Goal: Information Seeking & Learning: Learn about a topic

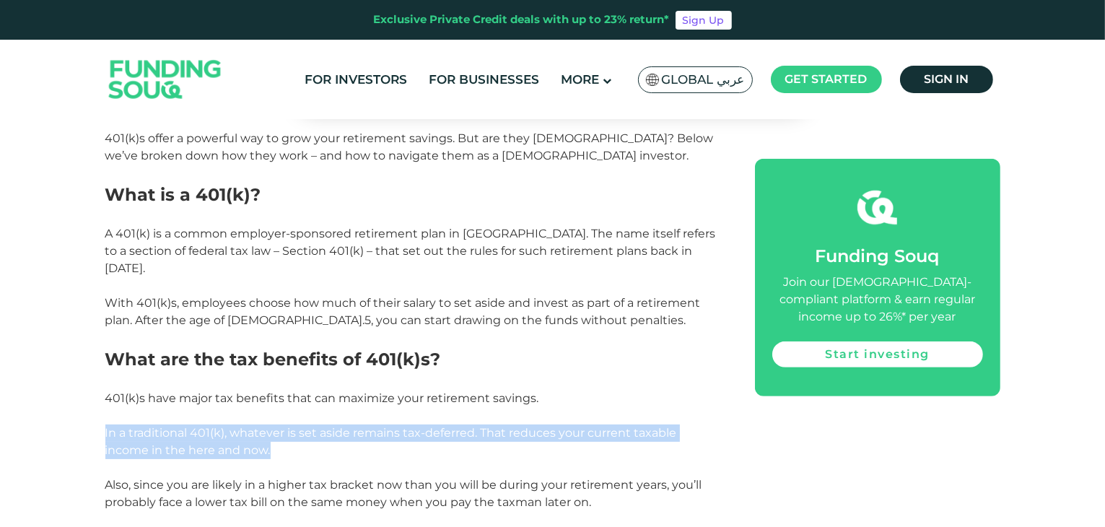
drag, startPoint x: 134, startPoint y: 393, endPoint x: 451, endPoint y: 425, distance: 317.9
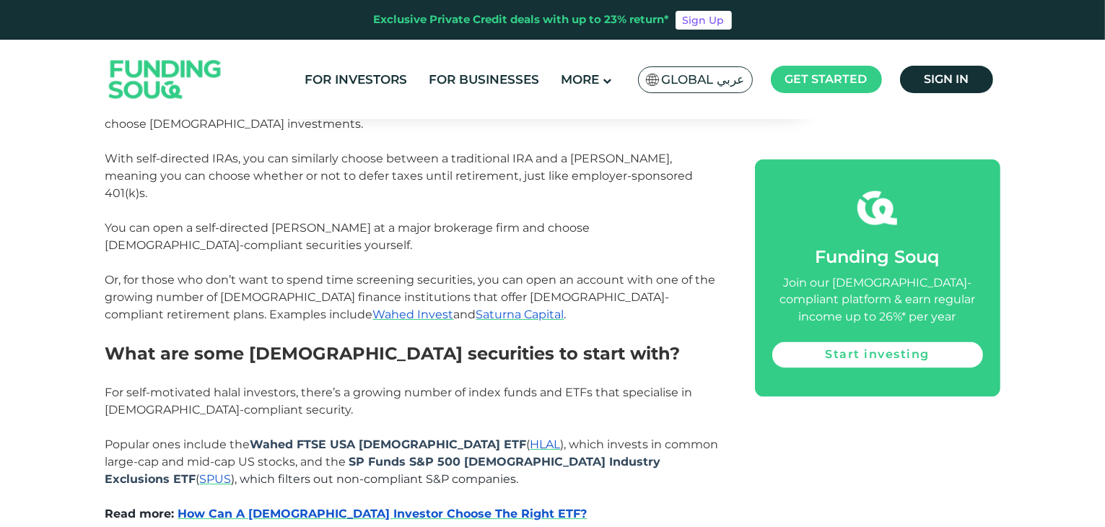
scroll to position [2467, 0]
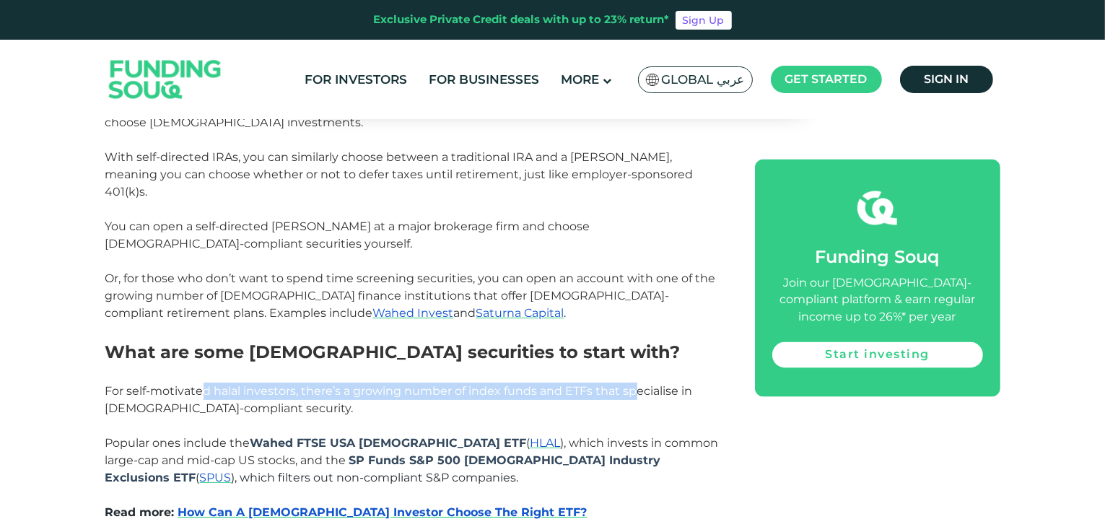
drag, startPoint x: 201, startPoint y: 316, endPoint x: 635, endPoint y: 311, distance: 434.7
click at [635, 384] on span "For self-motivated halal investors, there’s a growing number of index funds and…" at bounding box center [399, 399] width 588 height 31
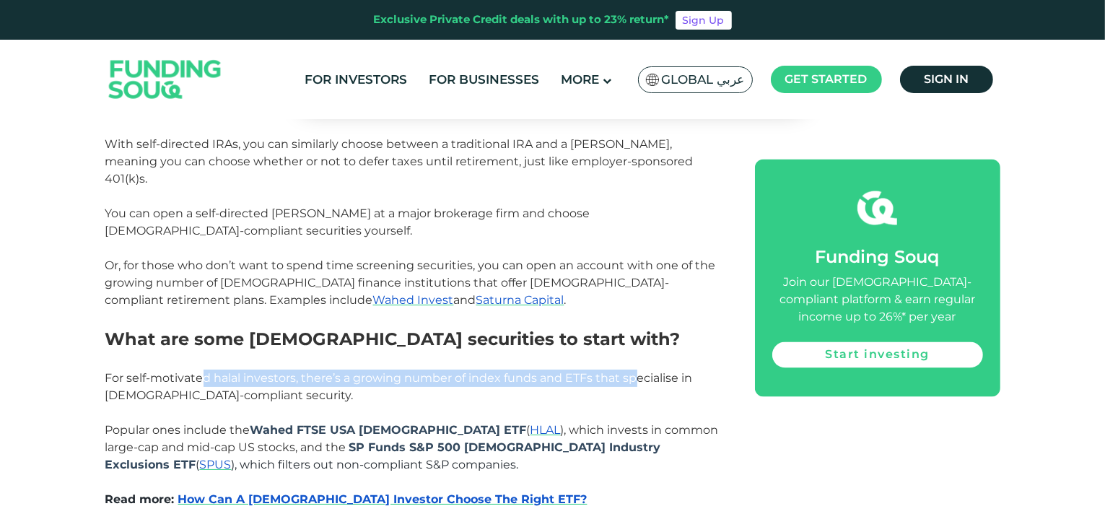
scroll to position [2483, 0]
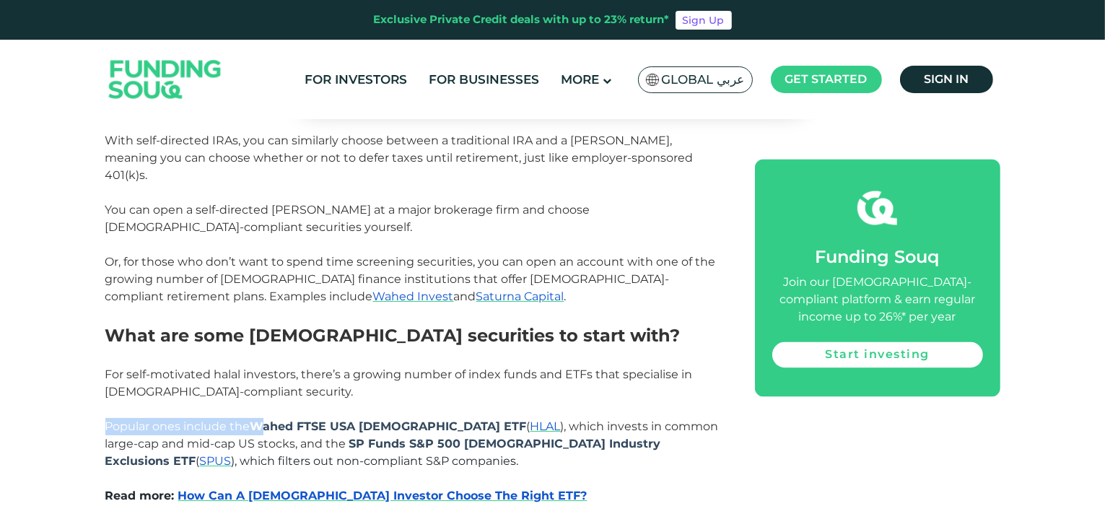
drag, startPoint x: 261, startPoint y: 348, endPoint x: 418, endPoint y: 336, distance: 157.8
click at [204, 420] on span "), which invests in common large-cap and mid-cap US stocks, and the" at bounding box center [412, 435] width 614 height 31
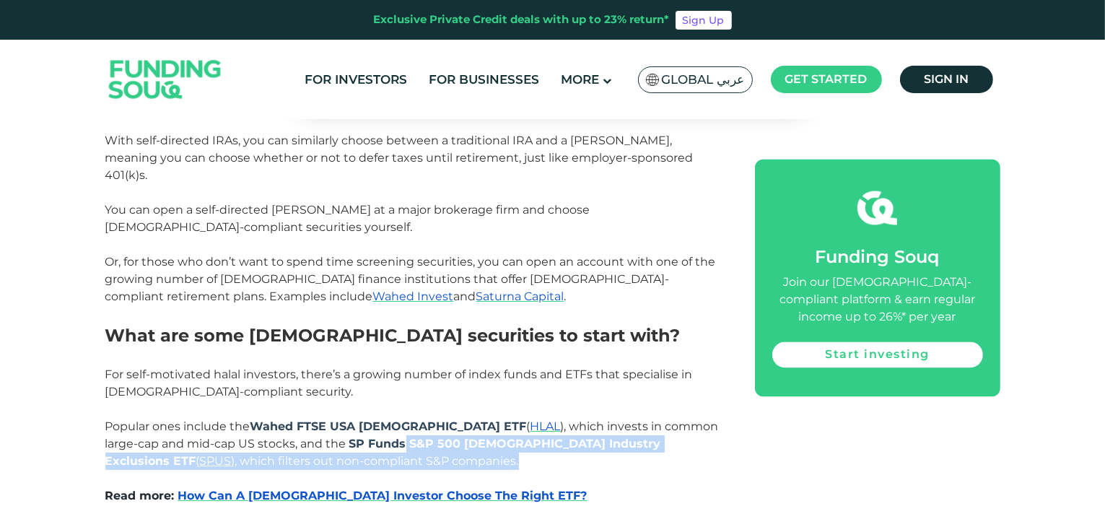
drag, startPoint x: 323, startPoint y: 368, endPoint x: 547, endPoint y: 375, distance: 223.9
click at [547, 418] on p "Popular ones include the Wahed FTSE USA Sharia ETF ( HLAL ), which invests in c…" at bounding box center [413, 444] width 617 height 52
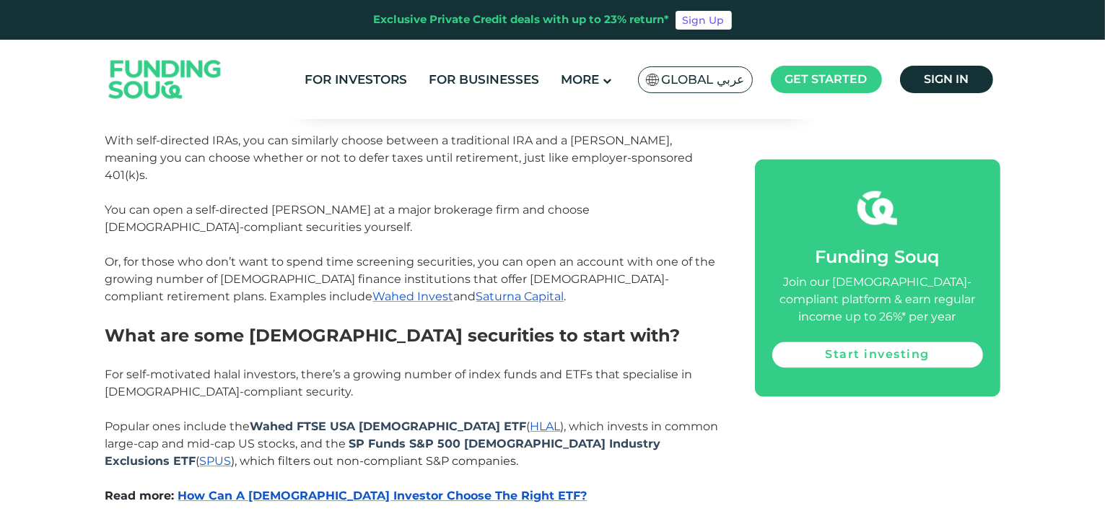
click at [472, 470] on p at bounding box center [413, 478] width 617 height 17
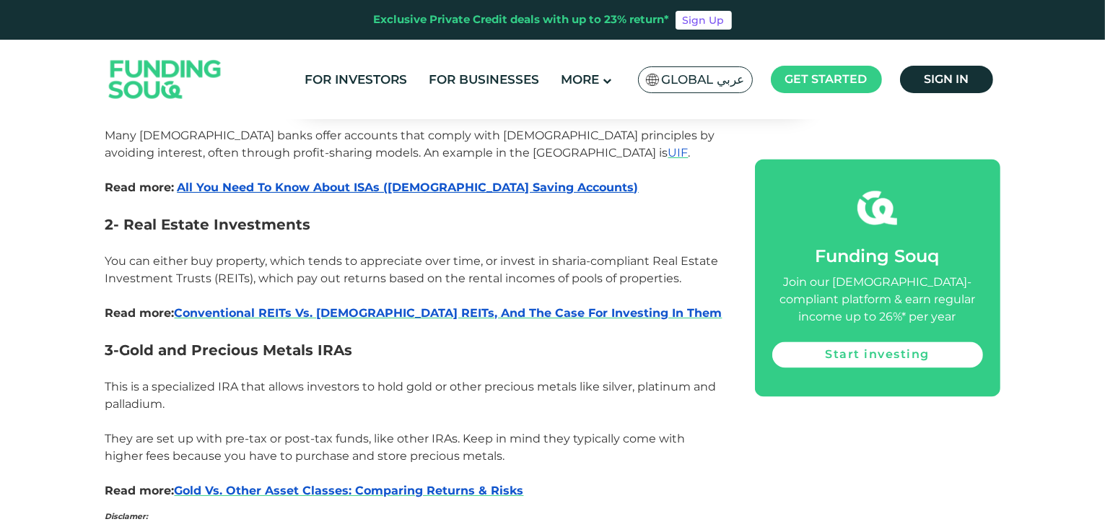
scroll to position [3040, 0]
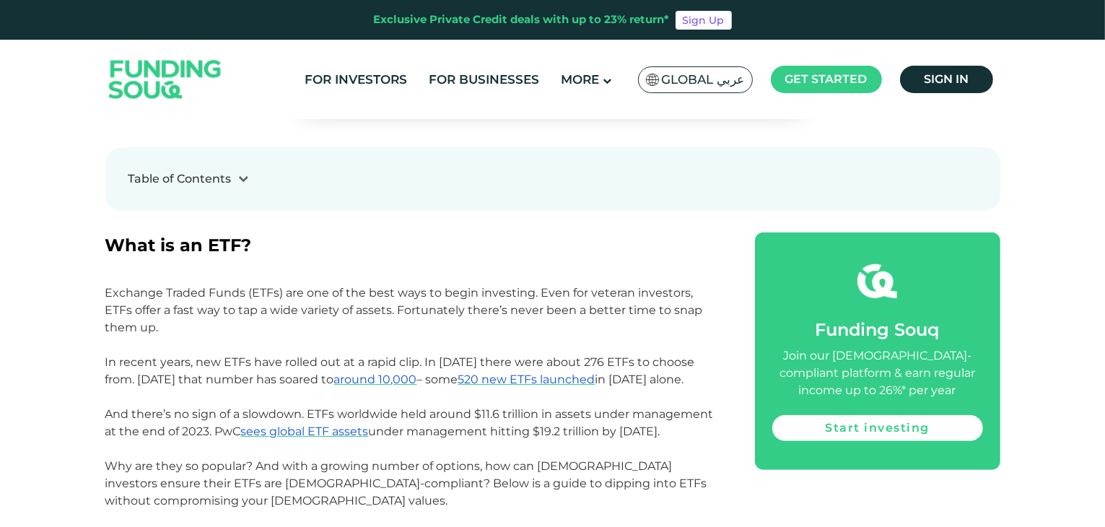
scroll to position [563, 0]
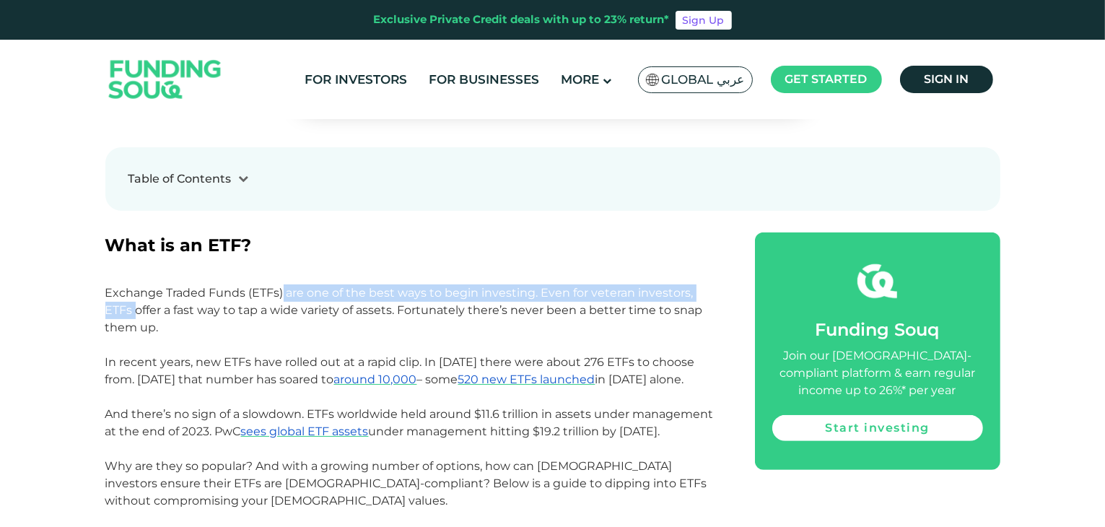
drag, startPoint x: 105, startPoint y: 301, endPoint x: 284, endPoint y: 299, distance: 179.8
click at [284, 299] on p "Exchange Traded Funds (ETFs) are one of the best ways to begin investing. Even …" at bounding box center [413, 310] width 617 height 52
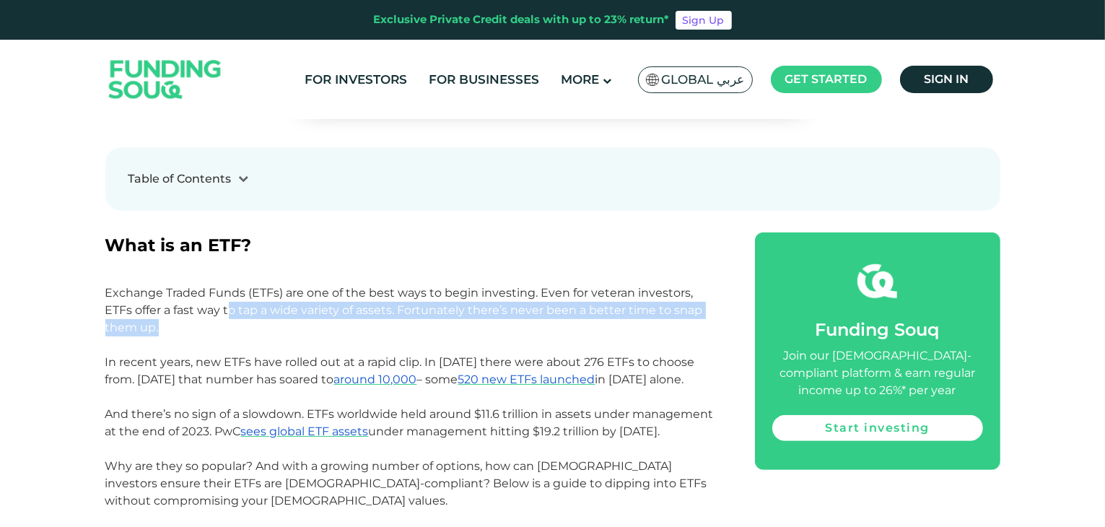
drag, startPoint x: 201, startPoint y: 310, endPoint x: 679, endPoint y: 326, distance: 478.3
click at [679, 326] on p "Exchange Traded Funds (ETFs) are one of the best ways to begin investing. Even …" at bounding box center [413, 310] width 617 height 52
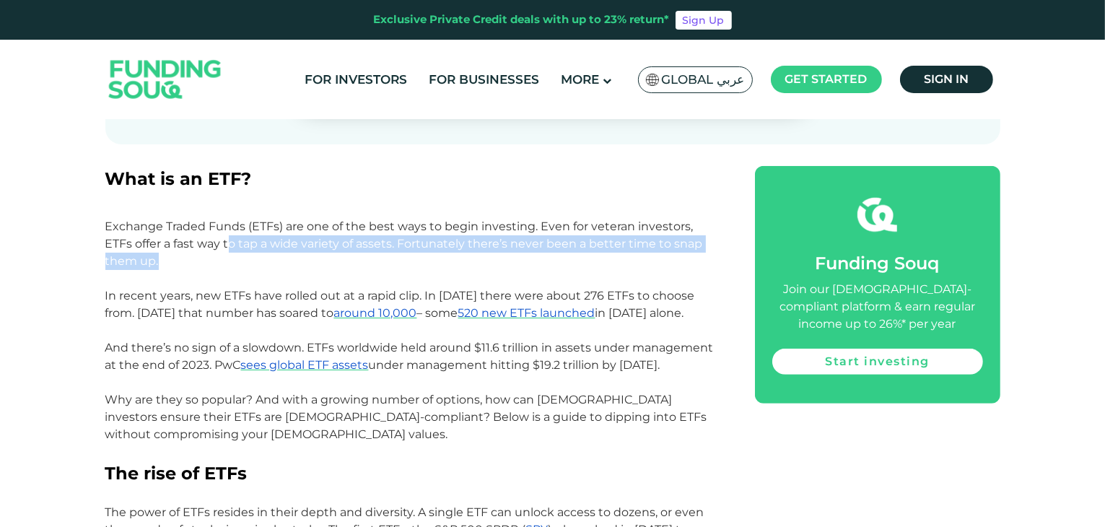
scroll to position [630, 0]
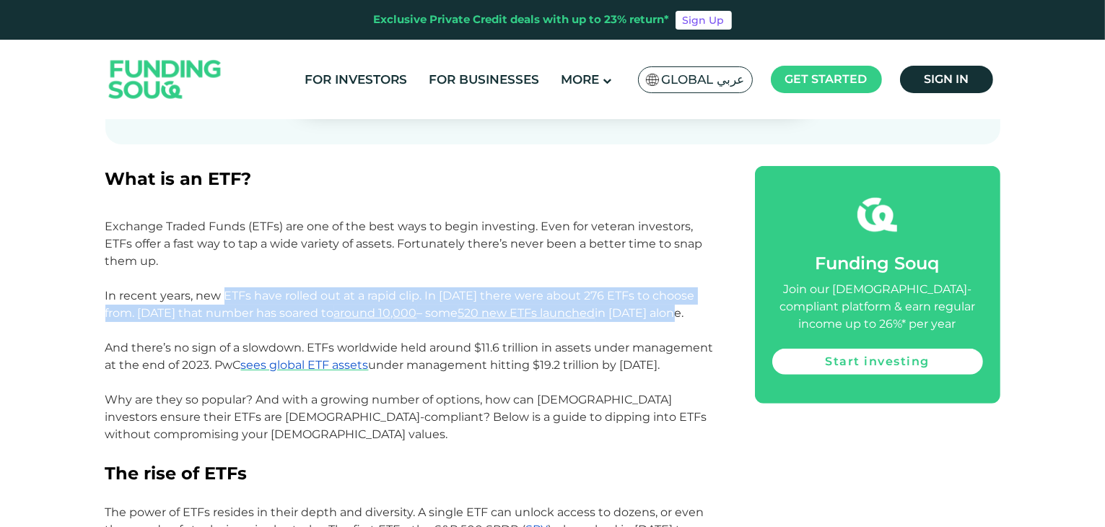
drag, startPoint x: 222, startPoint y: 297, endPoint x: 717, endPoint y: 305, distance: 494.7
click at [717, 305] on p "In recent years, new ETFs have rolled out at a rapid clip. In [DATE] there were…" at bounding box center [413, 304] width 617 height 35
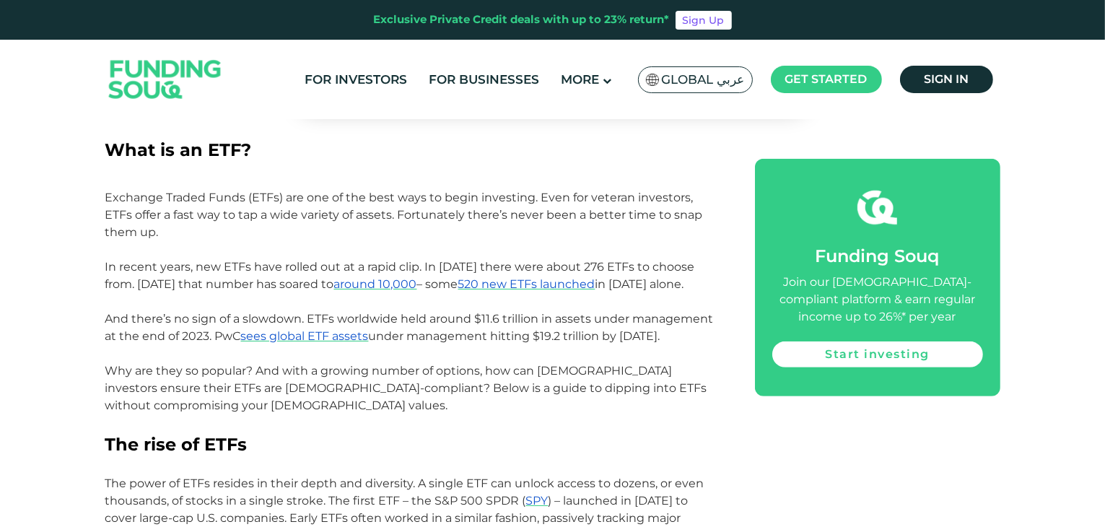
scroll to position [669, 0]
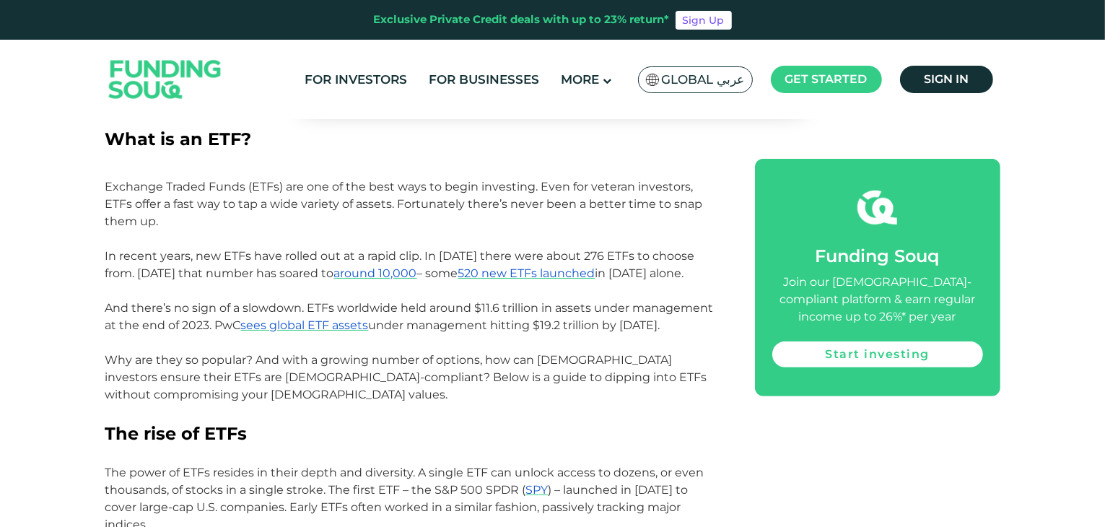
drag, startPoint x: 326, startPoint y: 312, endPoint x: 696, endPoint y: 318, distance: 369.7
click at [696, 318] on p "And there’s no sign of a slowdown. ETFs worldwide held around $11.6 trillion in…" at bounding box center [413, 317] width 617 height 35
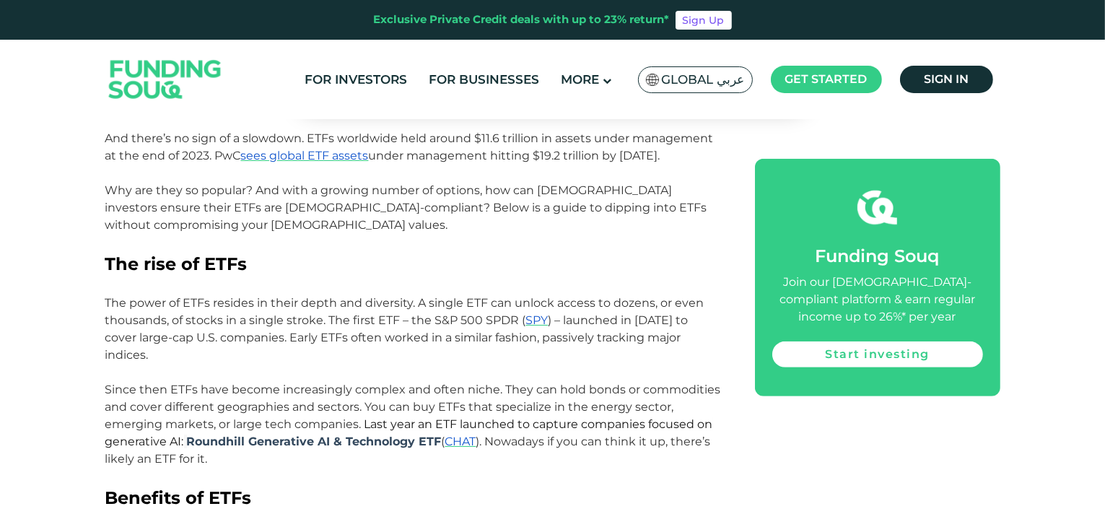
scroll to position [840, 0]
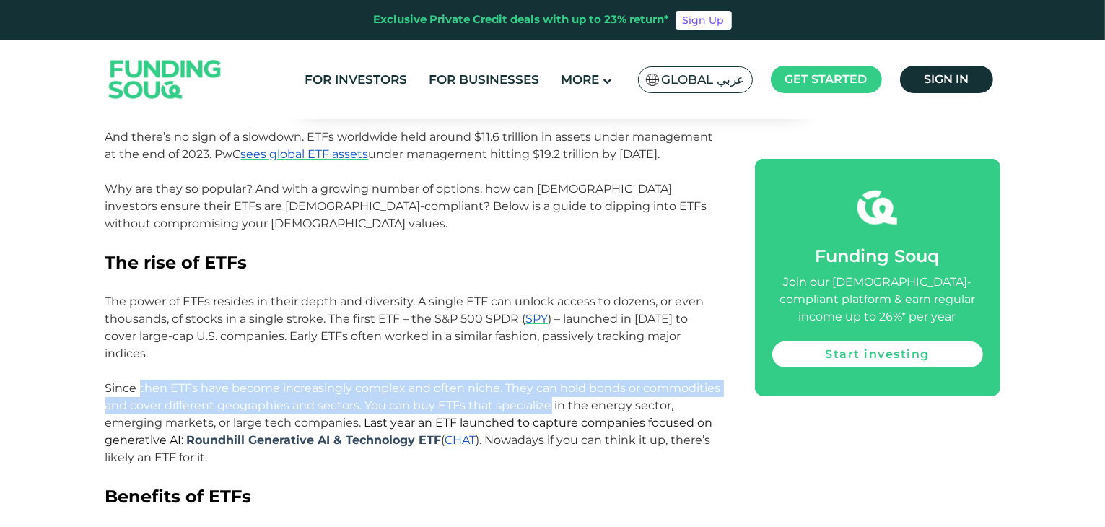
drag, startPoint x: 139, startPoint y: 370, endPoint x: 549, endPoint y: 391, distance: 411.3
click at [549, 391] on span "Since then ETFs have become increasingly complex and often niche. They can hold…" at bounding box center [413, 422] width 616 height 83
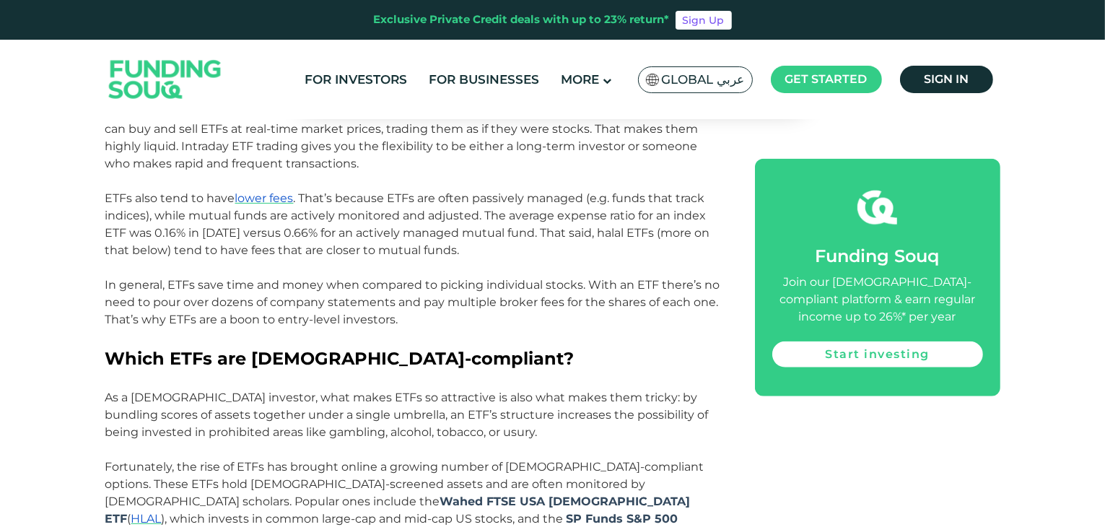
scroll to position [1323, 0]
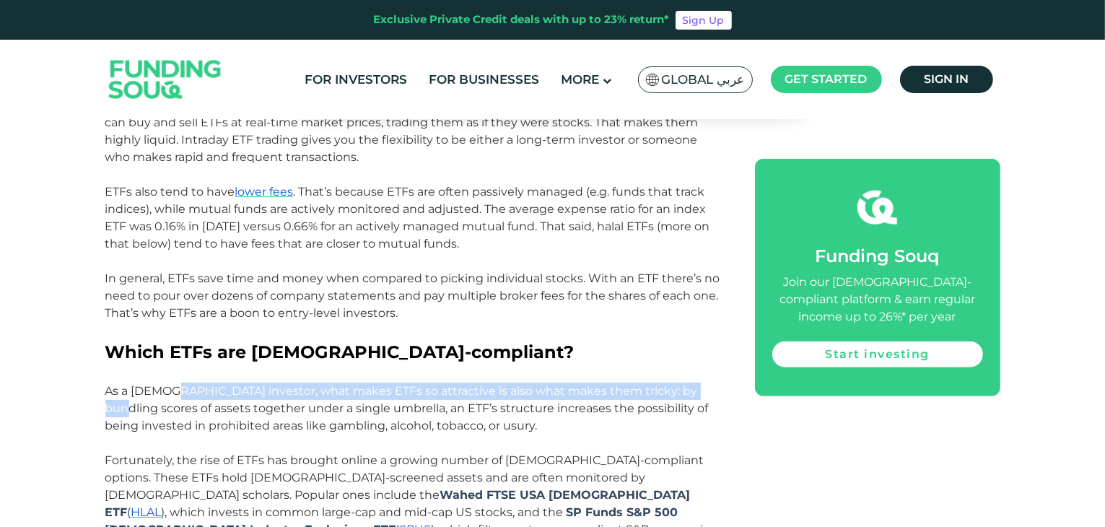
drag, startPoint x: 169, startPoint y: 379, endPoint x: 700, endPoint y: 376, distance: 530.7
click at [700, 384] on span "As a [DEMOGRAPHIC_DATA] investor, what makes ETFs so attractive is also what ma…" at bounding box center [407, 408] width 604 height 48
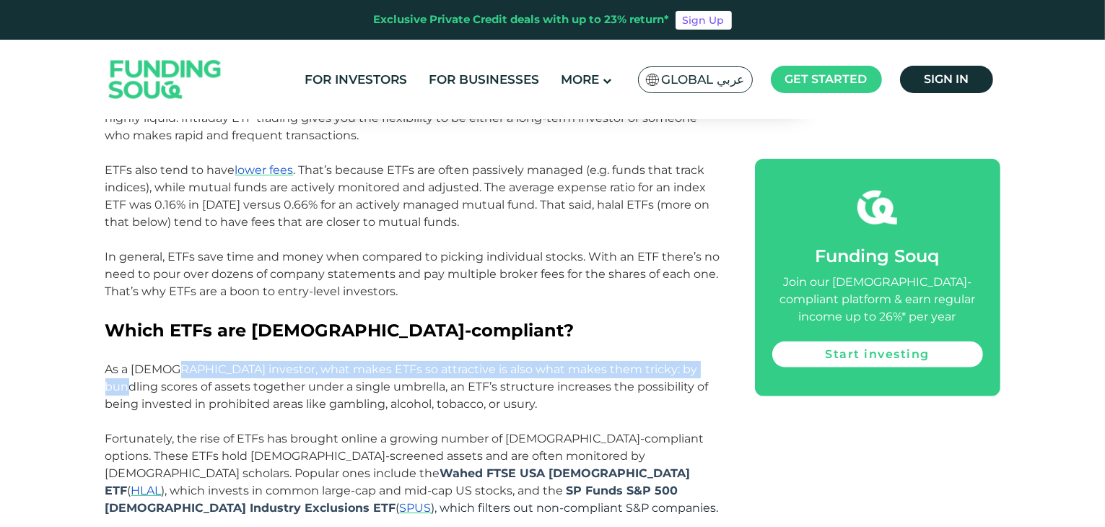
scroll to position [1350, 0]
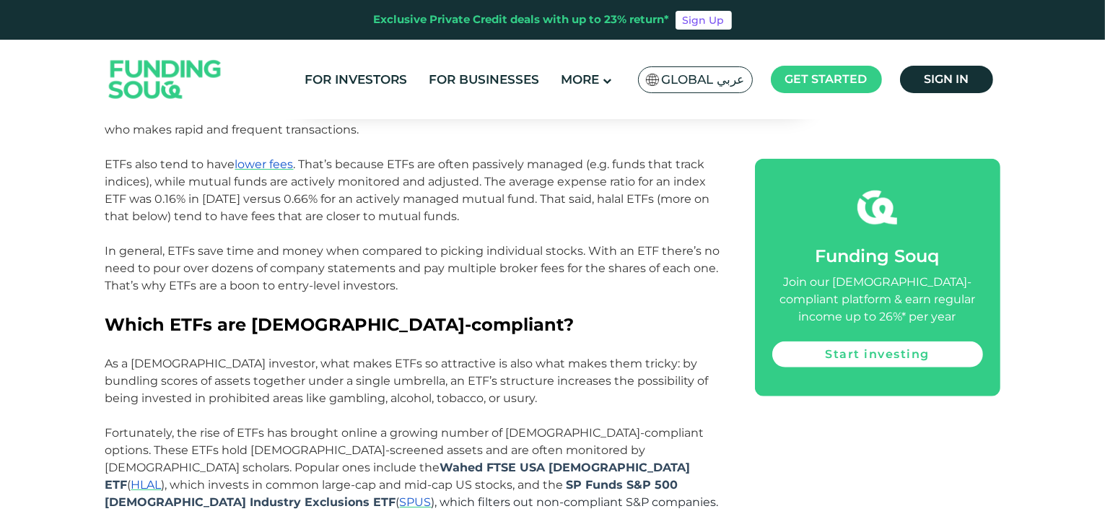
click at [111, 357] on span "As a [DEMOGRAPHIC_DATA] investor, what makes ETFs so attractive is also what ma…" at bounding box center [407, 381] width 604 height 48
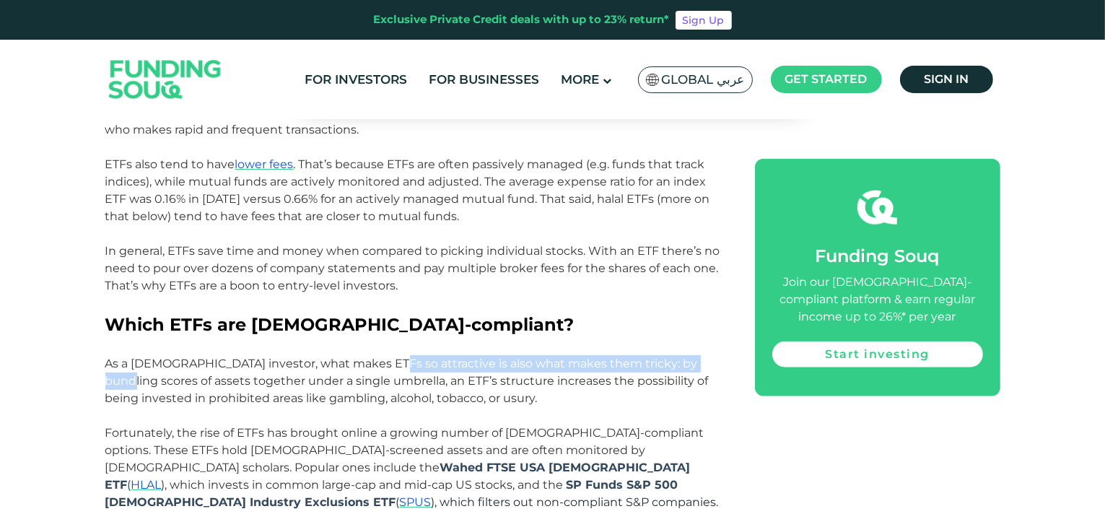
drag, startPoint x: 379, startPoint y: 344, endPoint x: 705, endPoint y: 349, distance: 326.4
click at [705, 357] on span "As a [DEMOGRAPHIC_DATA] investor, what makes ETFs so attractive is also what ma…" at bounding box center [407, 381] width 604 height 48
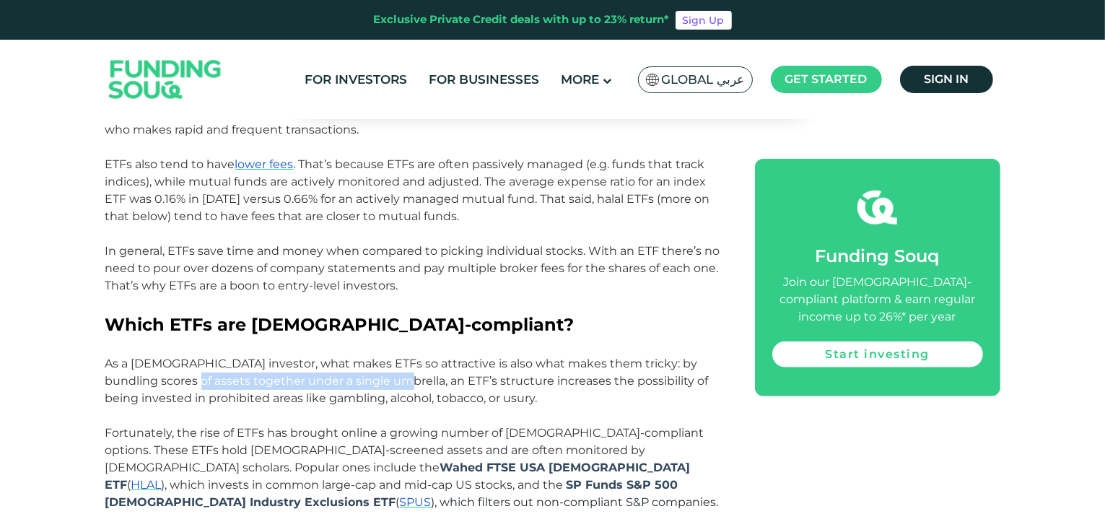
drag, startPoint x: 152, startPoint y: 367, endPoint x: 372, endPoint y: 356, distance: 220.5
click at [372, 357] on span "As a [DEMOGRAPHIC_DATA] investor, what makes ETFs so attractive is also what ma…" at bounding box center [407, 381] width 604 height 48
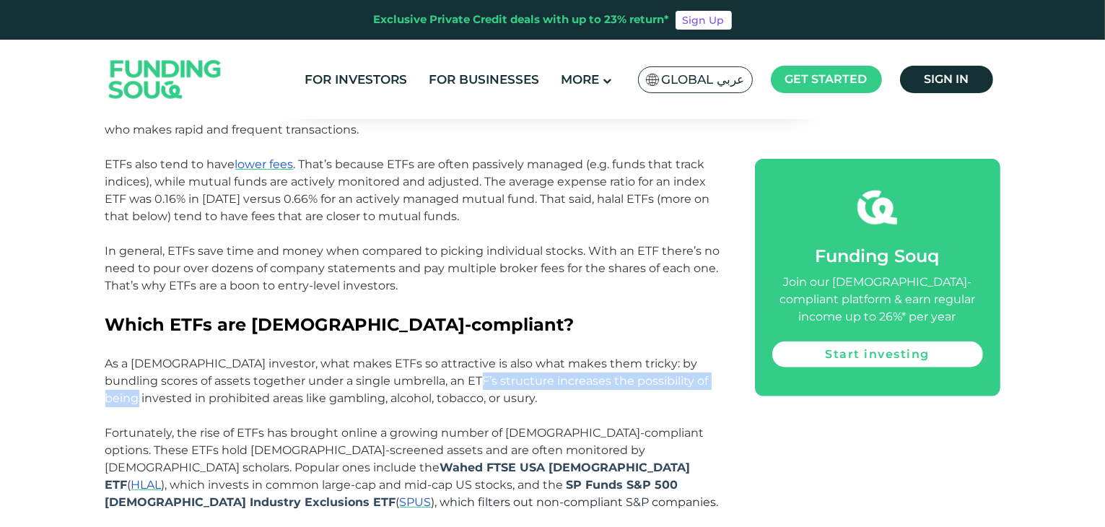
drag, startPoint x: 436, startPoint y: 359, endPoint x: 702, endPoint y: 365, distance: 265.8
click at [702, 365] on p "As a [DEMOGRAPHIC_DATA] investor, what makes ETFs so attractive is also what ma…" at bounding box center [413, 381] width 617 height 52
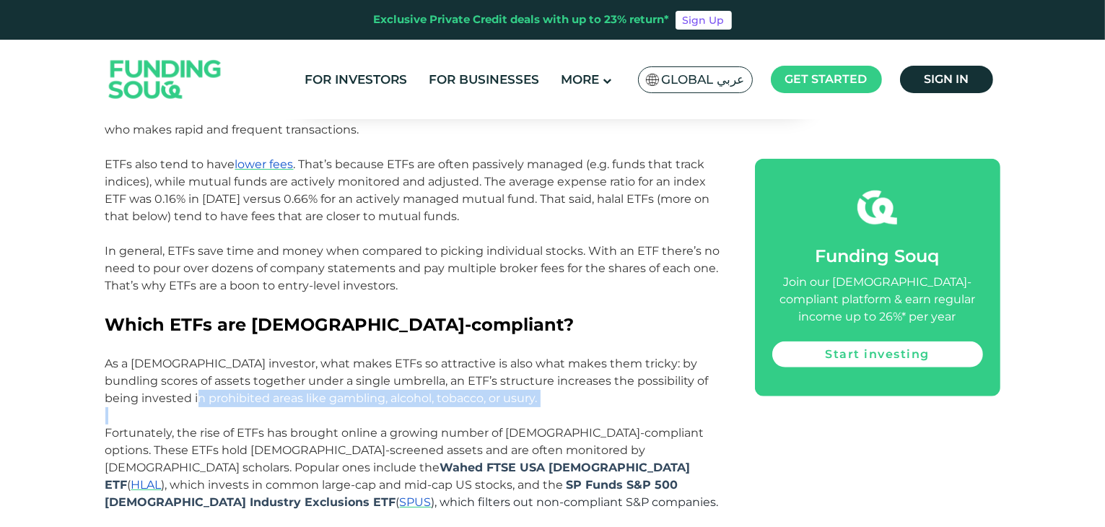
drag, startPoint x: 164, startPoint y: 382, endPoint x: 437, endPoint y: 391, distance: 273.1
click at [437, 391] on div "What is an ETF? Exchange Traded Funds (ETFs) are one of the best ways to begin …" at bounding box center [413, 536] width 617 height 2182
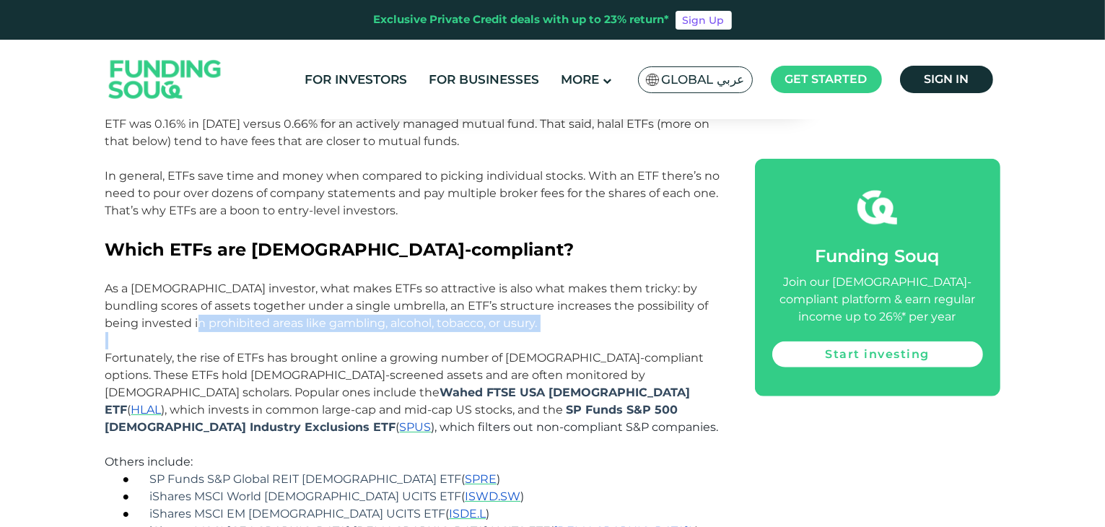
scroll to position [1438, 0]
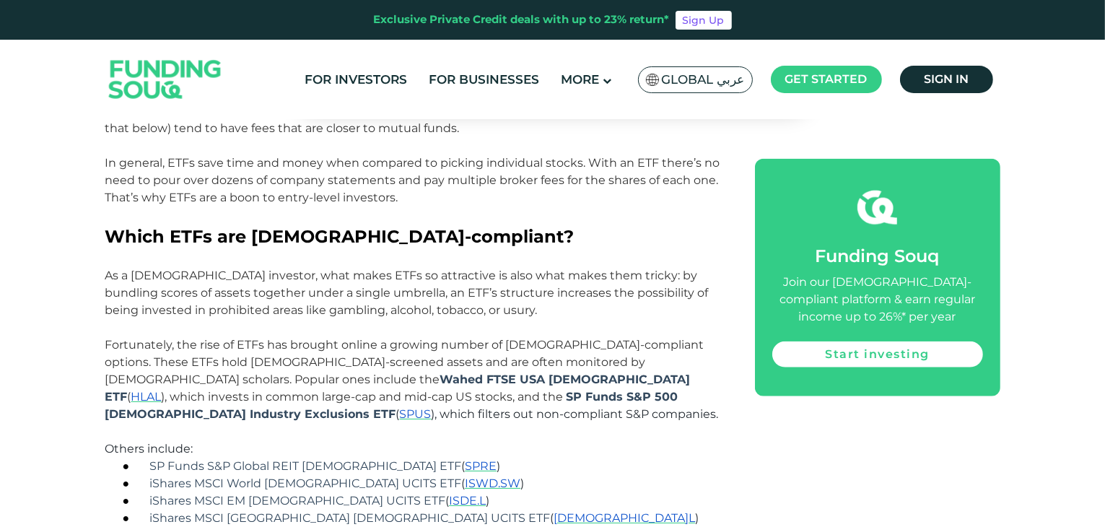
click at [173, 338] on span "Fortunately, the rise of ETFs has brought online a growing number of [DEMOGRAPH…" at bounding box center [412, 379] width 614 height 83
drag, startPoint x: 318, startPoint y: 327, endPoint x: 656, endPoint y: 321, distance: 337.2
click at [656, 338] on span "Fortunately, the rise of ETFs has brought online a growing number of [DEMOGRAPH…" at bounding box center [412, 379] width 614 height 83
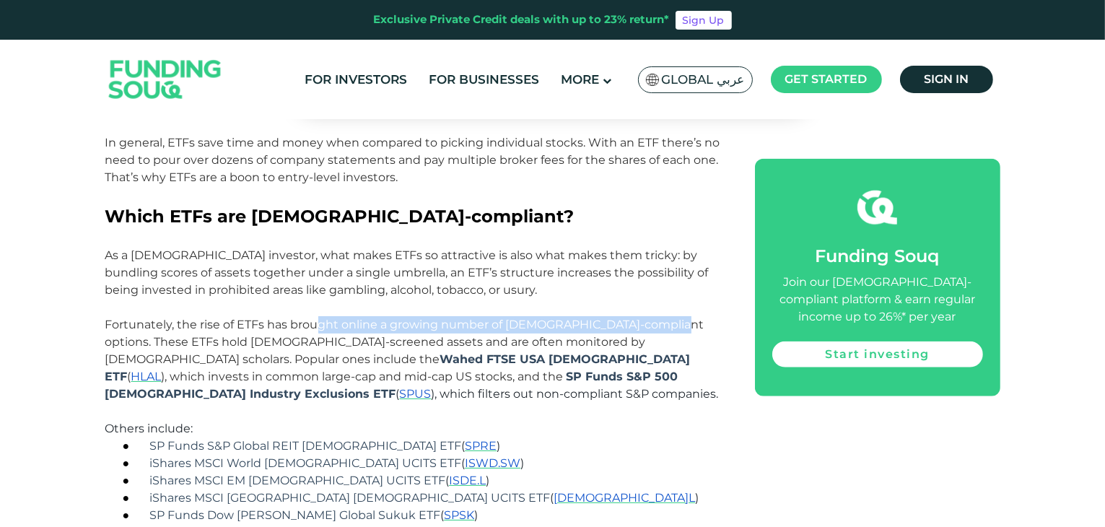
scroll to position [1461, 0]
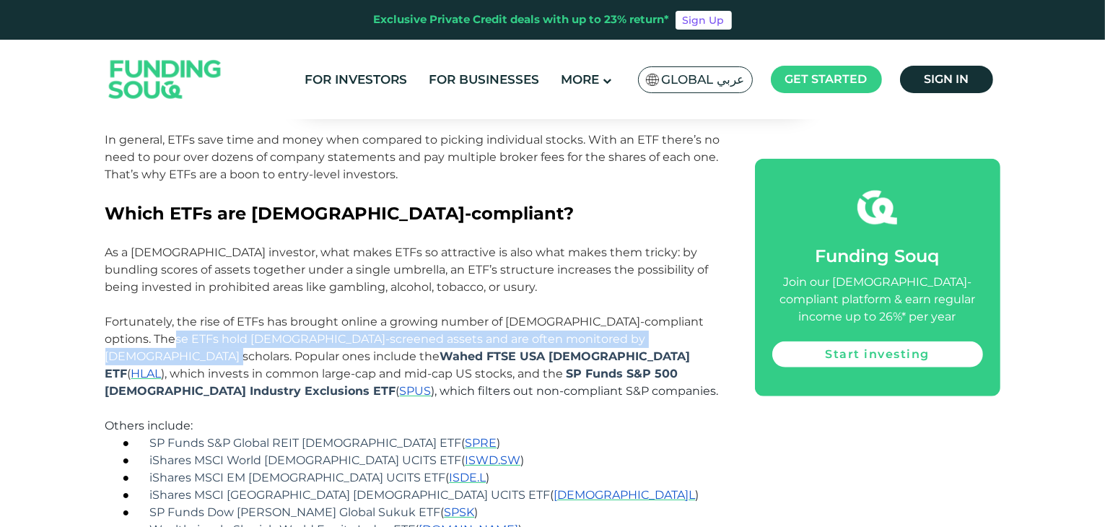
drag, startPoint x: 130, startPoint y: 321, endPoint x: 677, endPoint y: 329, distance: 547.4
click at [677, 329] on p "Fortunately, the rise of ETFs has brought online a growing number of [DEMOGRAPH…" at bounding box center [413, 356] width 617 height 87
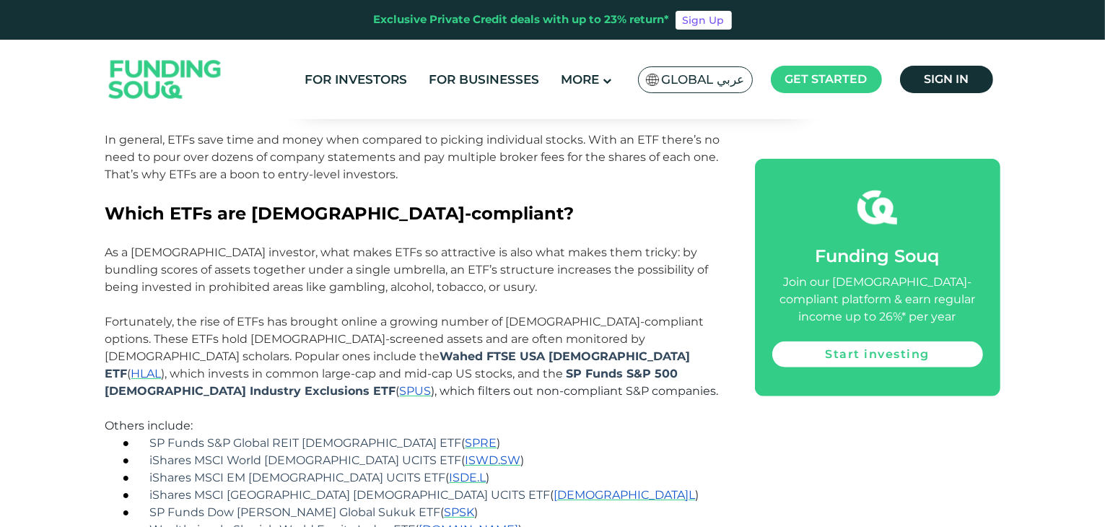
click at [677, 329] on p "Fortunately, the rise of ETFs has brought online a growing number of [DEMOGRAPH…" at bounding box center [413, 356] width 617 height 87
drag, startPoint x: 147, startPoint y: 424, endPoint x: 368, endPoint y: 422, distance: 221.0
click at [368, 452] on p "● iShares MSCI World [DEMOGRAPHIC_DATA] UCITS ETF ( ISWD.SW )" at bounding box center [431, 460] width 583 height 17
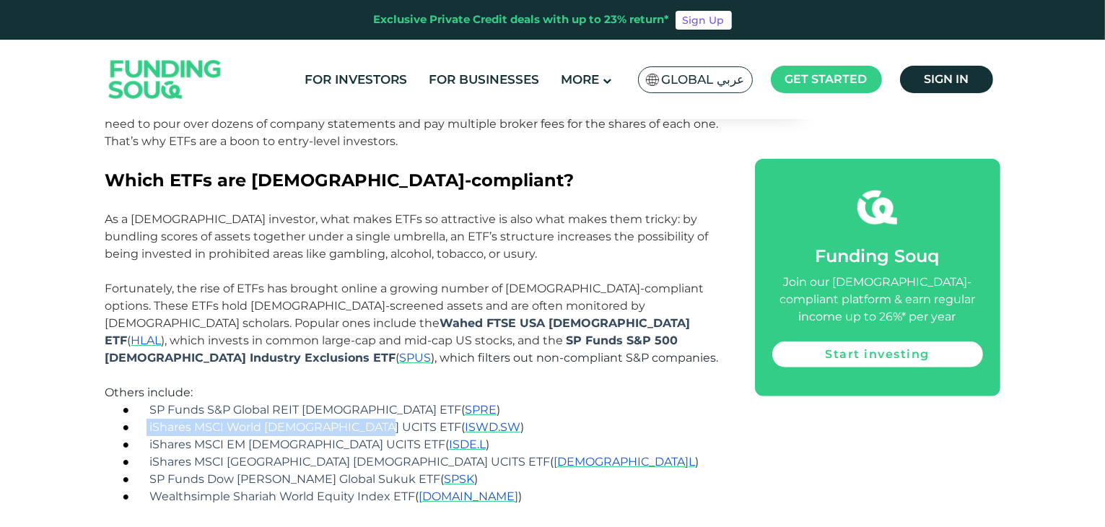
scroll to position [1496, 0]
drag, startPoint x: 147, startPoint y: 464, endPoint x: 420, endPoint y: 456, distance: 273.0
click at [420, 487] on p "● Wealthsimple [DEMOGRAPHIC_DATA] World Equity Index ETF ( [DOMAIN_NAME] )" at bounding box center [431, 504] width 583 height 35
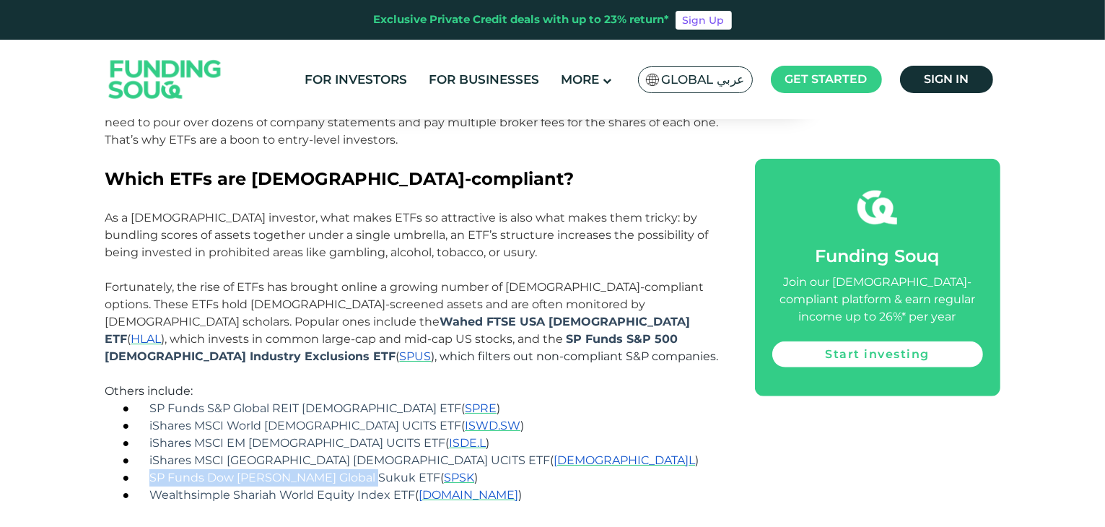
drag, startPoint x: 150, startPoint y: 451, endPoint x: 371, endPoint y: 447, distance: 221.0
click at [371, 469] on p "● SP Funds Dow [PERSON_NAME] Global Sukuk ETF ( SPSK )" at bounding box center [431, 477] width 583 height 17
drag, startPoint x: 148, startPoint y: 422, endPoint x: 365, endPoint y: 425, distance: 216.6
click at [365, 452] on p "● iShares MSCI USA [DEMOGRAPHIC_DATA] UCITS ETF ( [DEMOGRAPHIC_DATA]L )" at bounding box center [431, 460] width 583 height 17
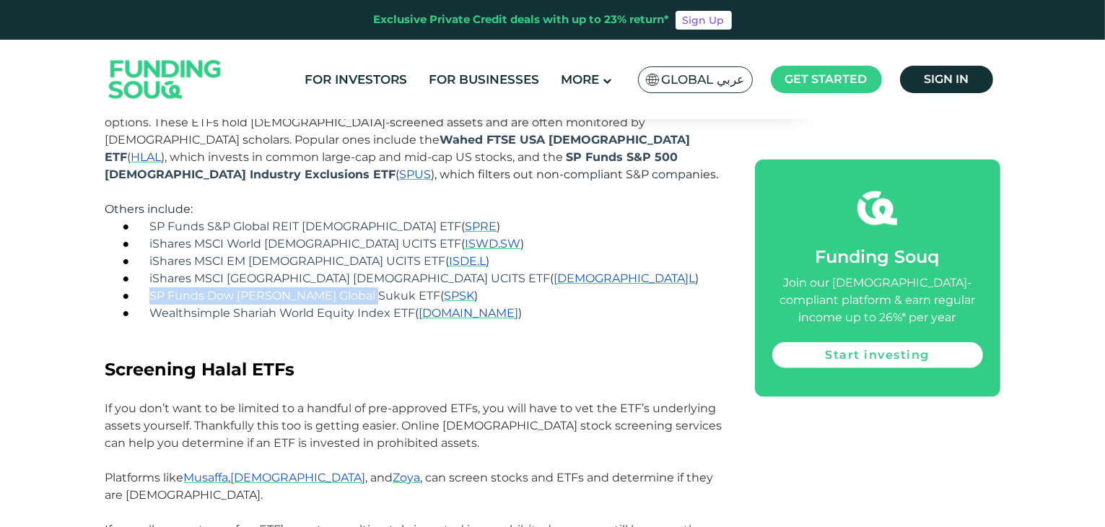
scroll to position [1680, 0]
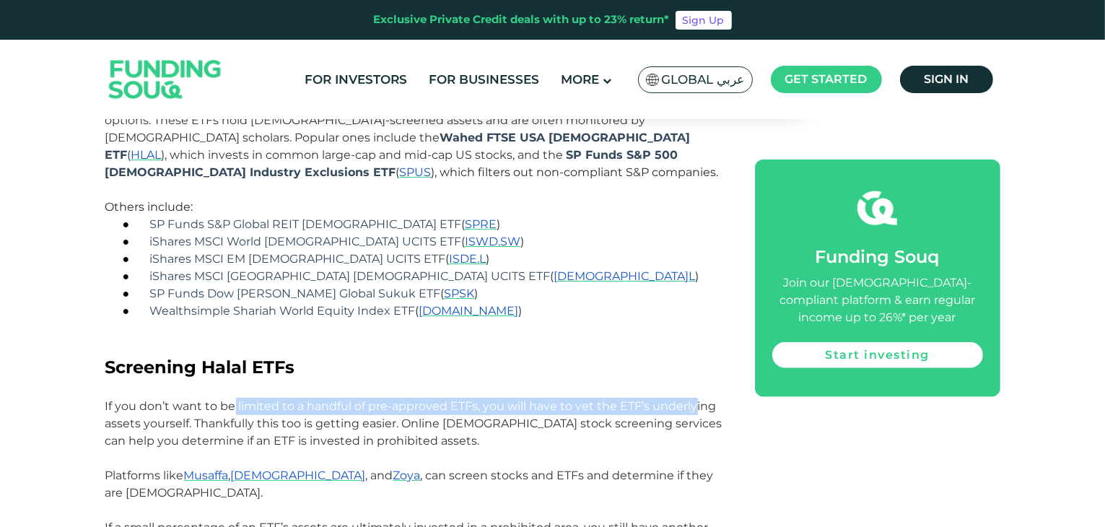
drag, startPoint x: 232, startPoint y: 370, endPoint x: 695, endPoint y: 365, distance: 463.6
click at [695, 399] on span "If you don’t want to be limited to a handful of pre-approved ETFs, you will hav…" at bounding box center [413, 423] width 617 height 48
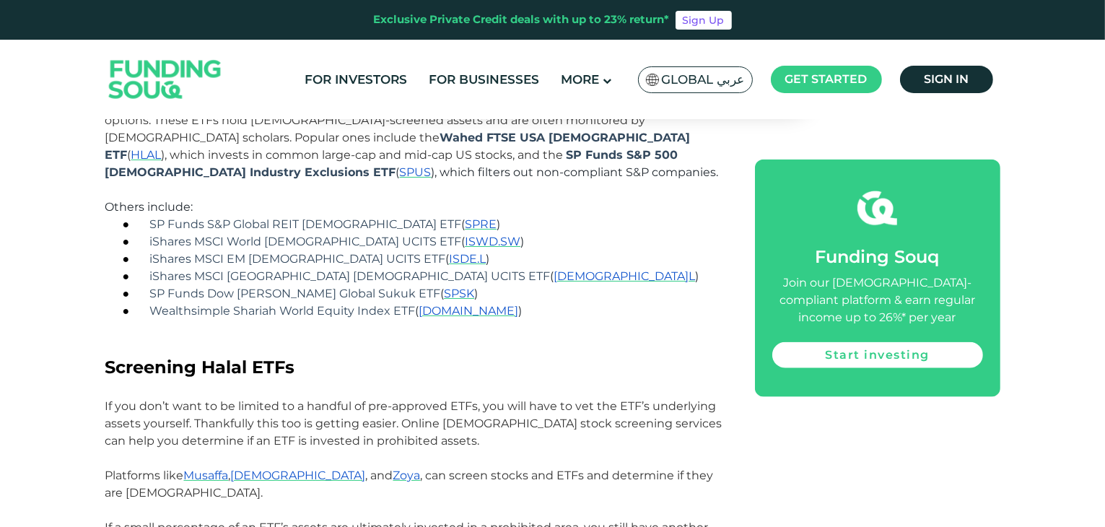
click at [214, 399] on span "If you don’t want to be limited to a handful of pre-approved ETFs, you will hav…" at bounding box center [413, 423] width 617 height 48
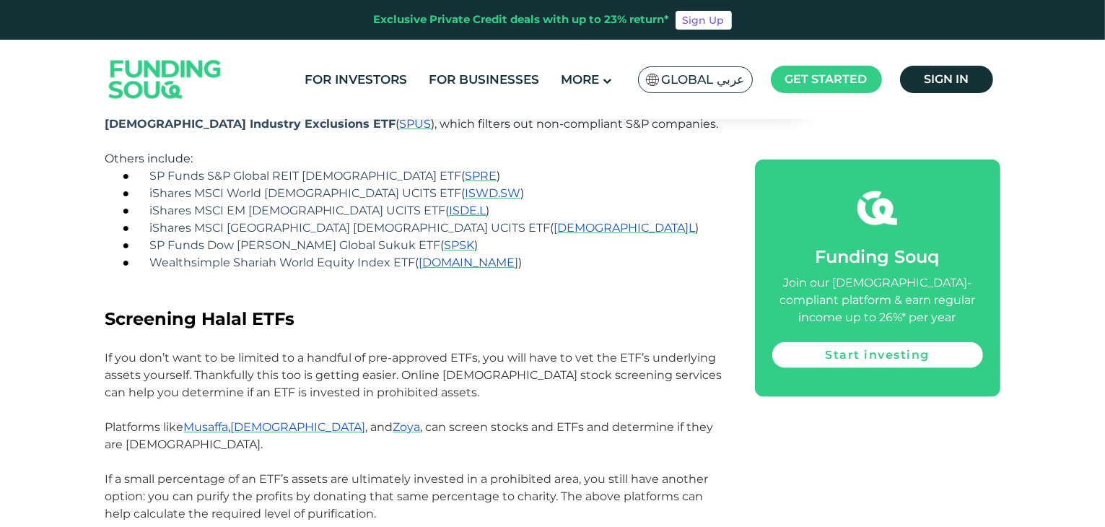
scroll to position [1729, 0]
drag, startPoint x: 400, startPoint y: 386, endPoint x: 689, endPoint y: 384, distance: 288.8
click at [689, 420] on span "Platforms like Musaffa , Islamicly , and Zoya , can screen stocks and ETFs and …" at bounding box center [409, 435] width 609 height 31
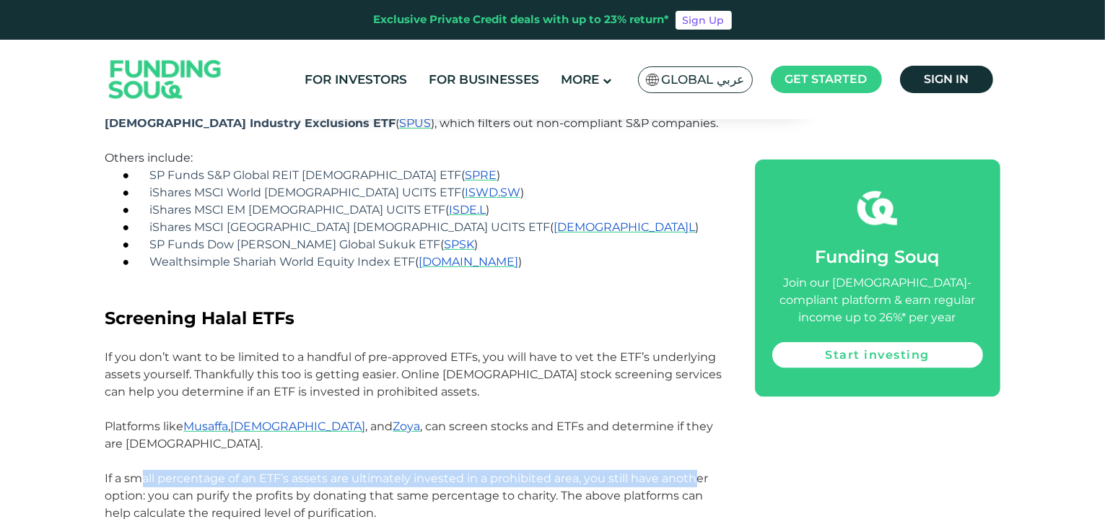
drag, startPoint x: 145, startPoint y: 430, endPoint x: 697, endPoint y: 427, distance: 551.7
click at [697, 472] on span "If a small percentage of an ETF’s assets are ultimately invested in a prohibite…" at bounding box center [407, 496] width 604 height 48
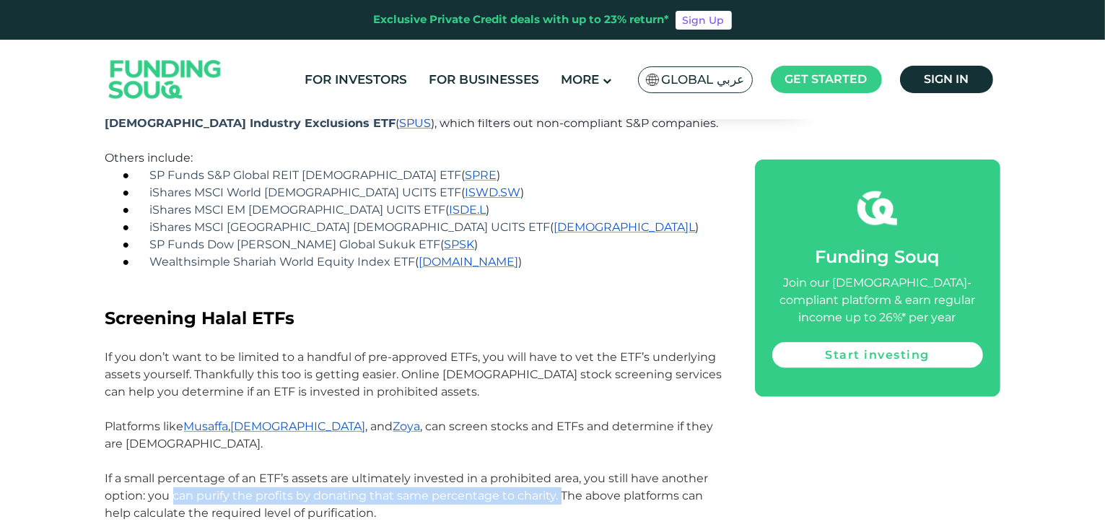
drag, startPoint x: 172, startPoint y: 451, endPoint x: 560, endPoint y: 449, distance: 388.5
click at [560, 470] on p "If a small percentage of an ETF’s assets are ultimately invested in a prohibite…" at bounding box center [413, 496] width 617 height 52
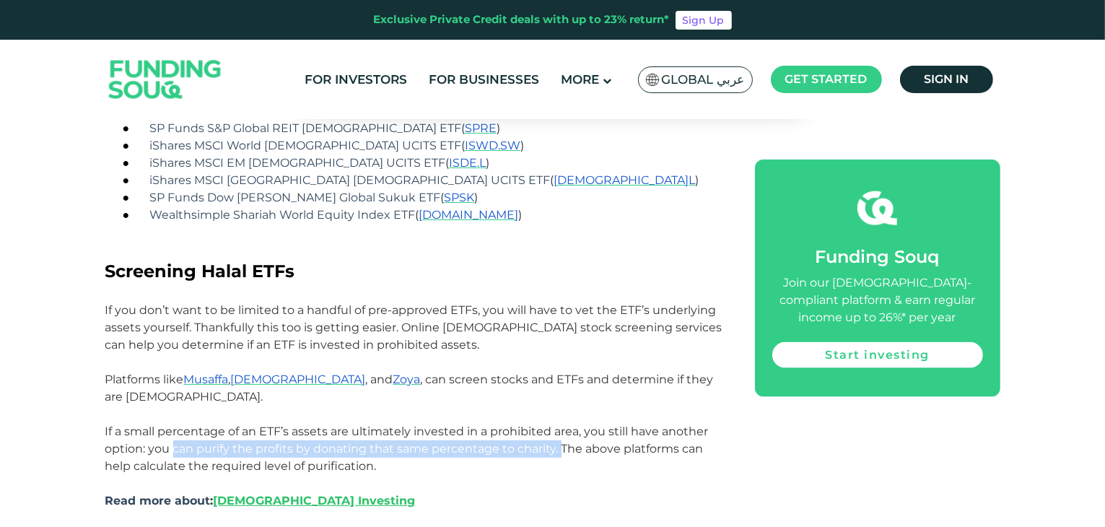
scroll to position [1782, 0]
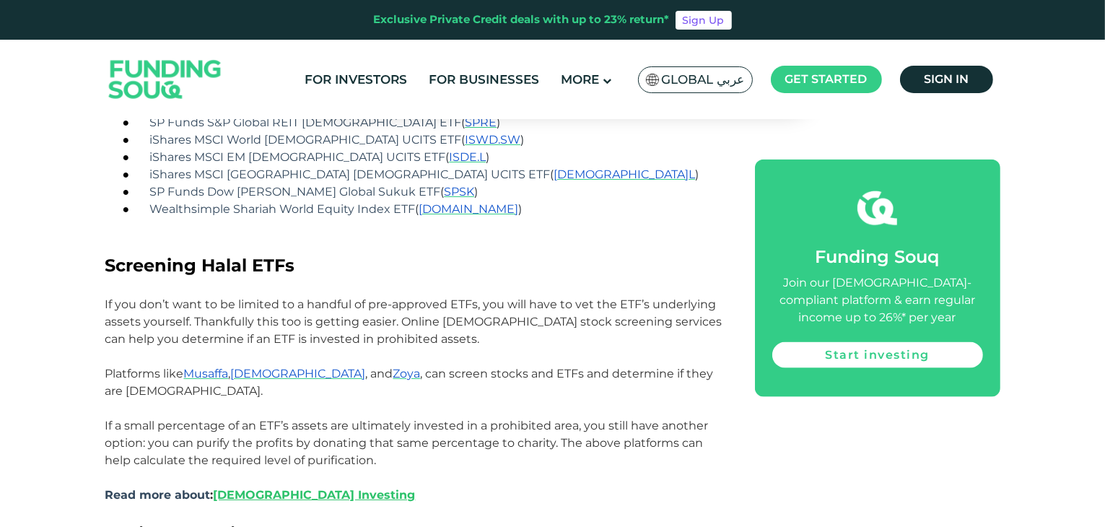
click at [183, 419] on span "If a small percentage of an ETF’s assets are ultimately invested in a prohibite…" at bounding box center [407, 443] width 604 height 48
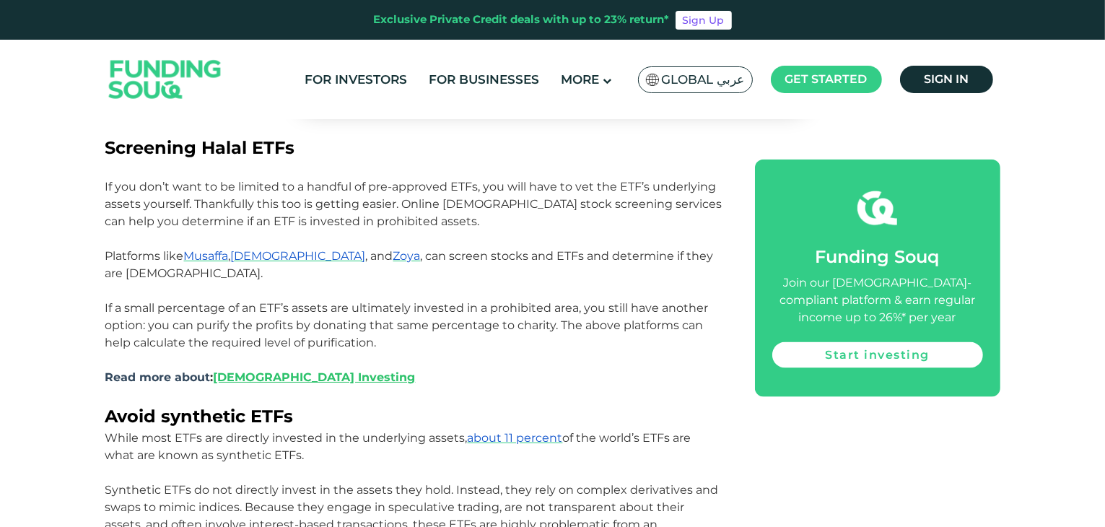
scroll to position [1902, 0]
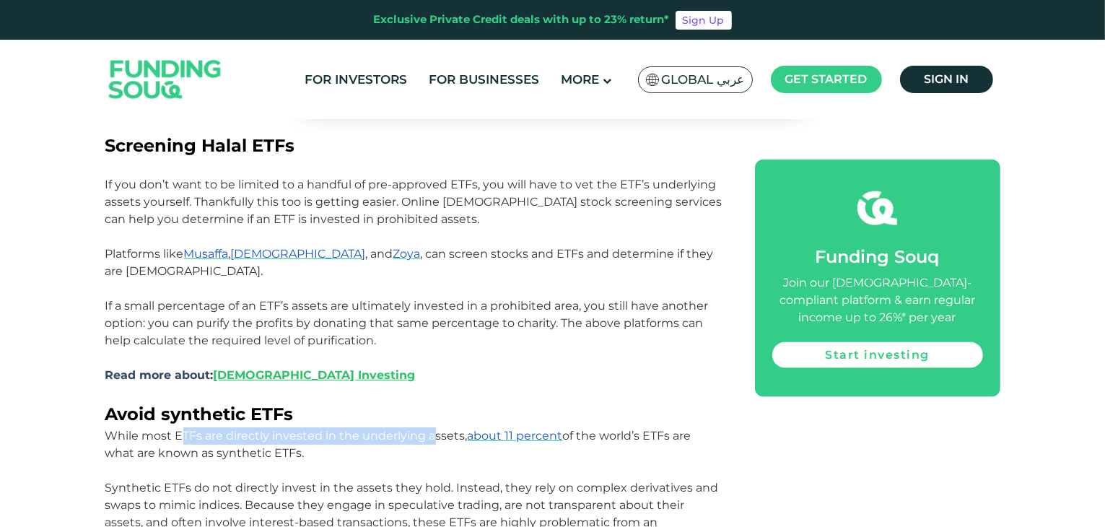
drag, startPoint x: 180, startPoint y: 391, endPoint x: 433, endPoint y: 385, distance: 252.8
click at [433, 427] on p "While most ETFs are directly invested in the underlying assets, about 11 percen…" at bounding box center [413, 444] width 617 height 35
click at [433, 429] on span "While most ETFs are directly invested in the underlying assets, about 11 percen…" at bounding box center [398, 444] width 586 height 31
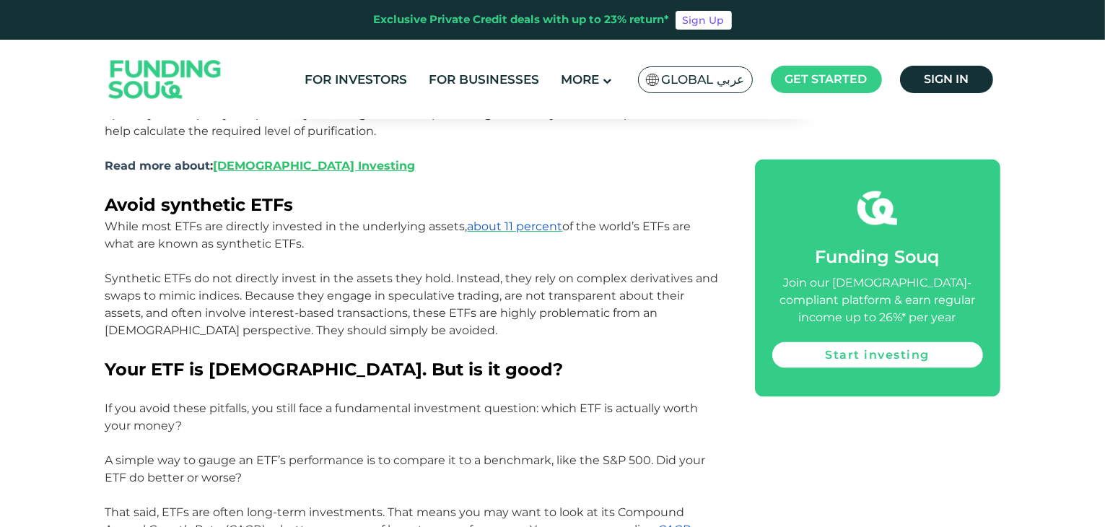
scroll to position [2123, 0]
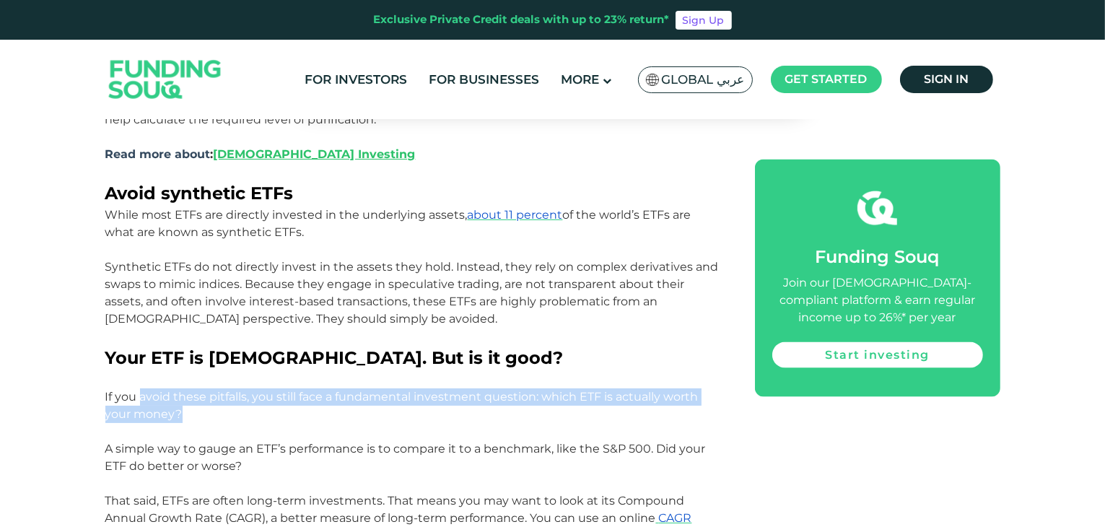
drag, startPoint x: 141, startPoint y: 344, endPoint x: 675, endPoint y: 353, distance: 534.4
click at [675, 388] on p "If you avoid these pitfalls, you still face a fundamental investment question: …" at bounding box center [413, 405] width 617 height 35
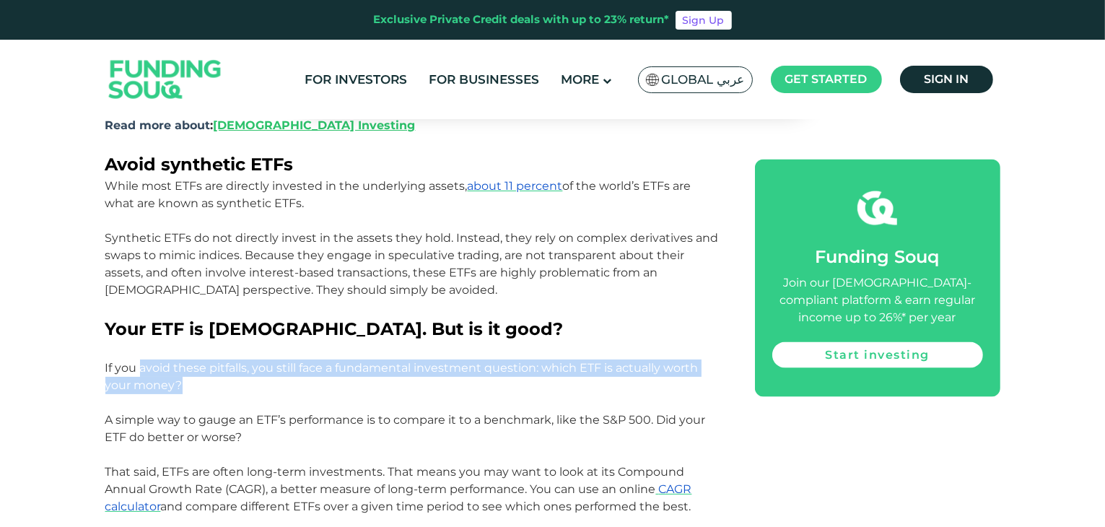
scroll to position [2157, 0]
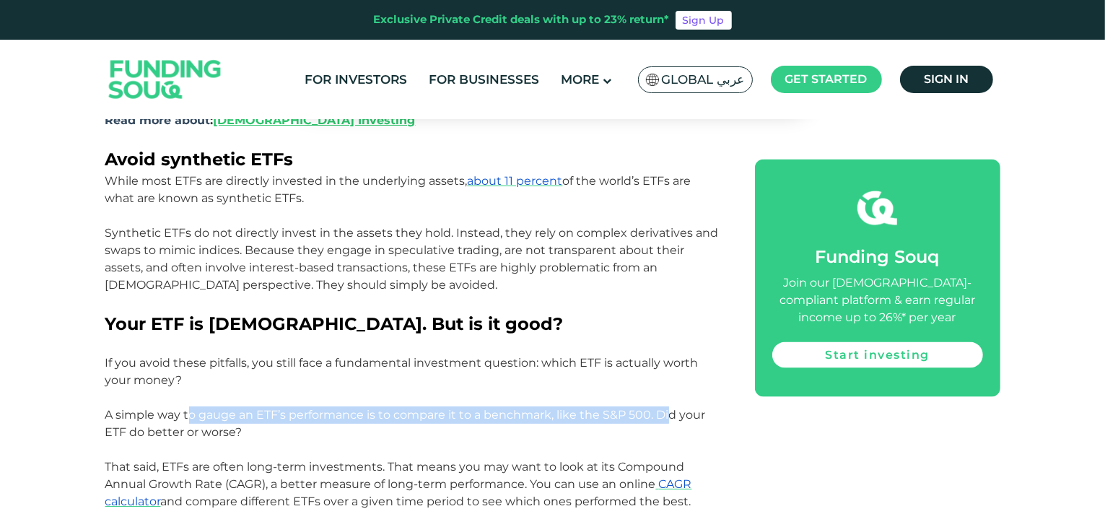
drag, startPoint x: 188, startPoint y: 361, endPoint x: 676, endPoint y: 367, distance: 488.1
click at [676, 408] on span "A simple way to gauge an ETF’s performance is to compare it to a benchmark, lik…" at bounding box center [405, 423] width 601 height 31
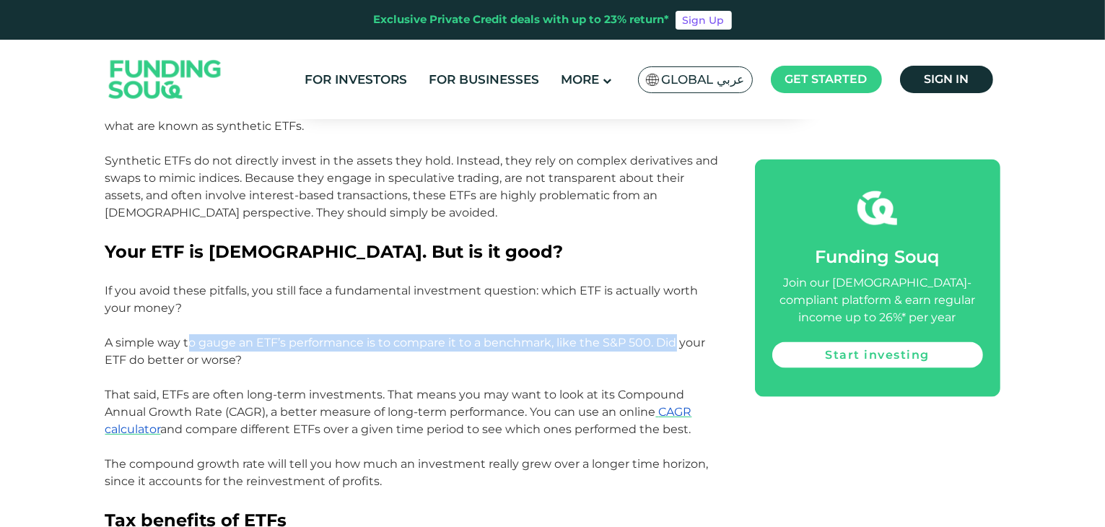
scroll to position [2230, 0]
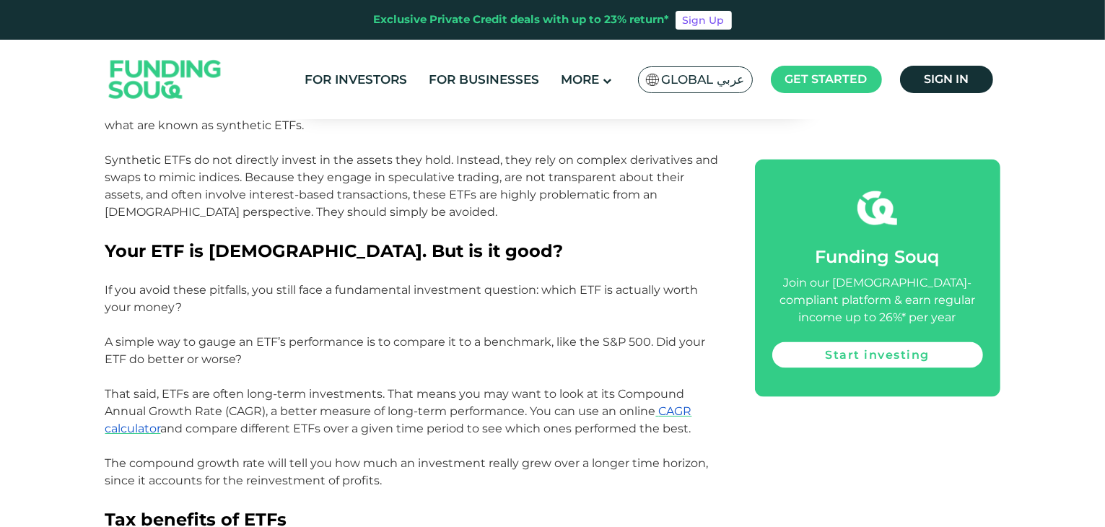
click at [505, 316] on p at bounding box center [413, 324] width 617 height 17
drag, startPoint x: 142, startPoint y: 349, endPoint x: 384, endPoint y: 339, distance: 242.1
click at [384, 386] on p "That said, ETFs are often long-term investments. That means you may want to loo…" at bounding box center [413, 412] width 617 height 52
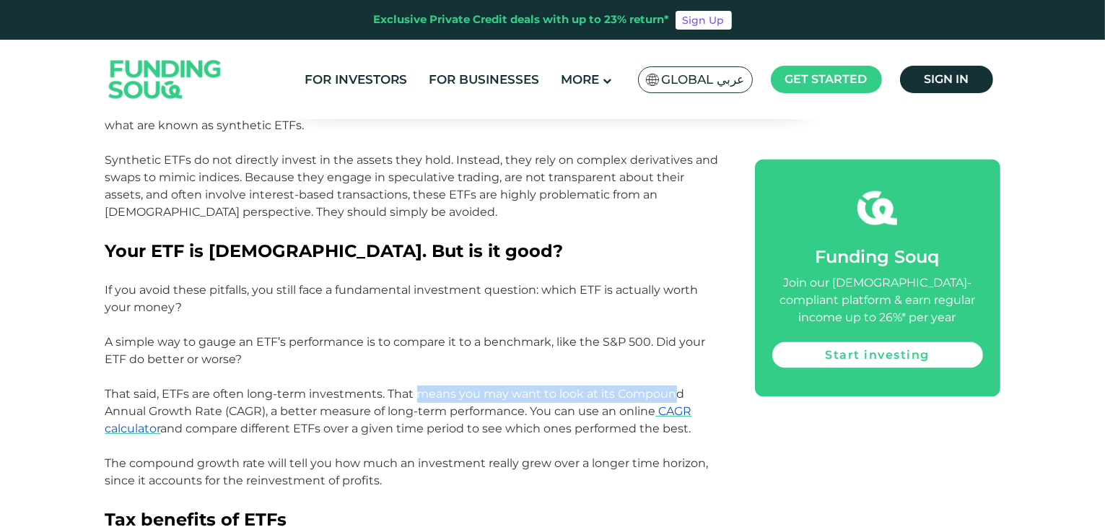
drag, startPoint x: 419, startPoint y: 340, endPoint x: 673, endPoint y: 345, distance: 254.2
click at [673, 387] on span "That said, ETFs are often long-term investments. That means you may want to loo…" at bounding box center [398, 411] width 587 height 48
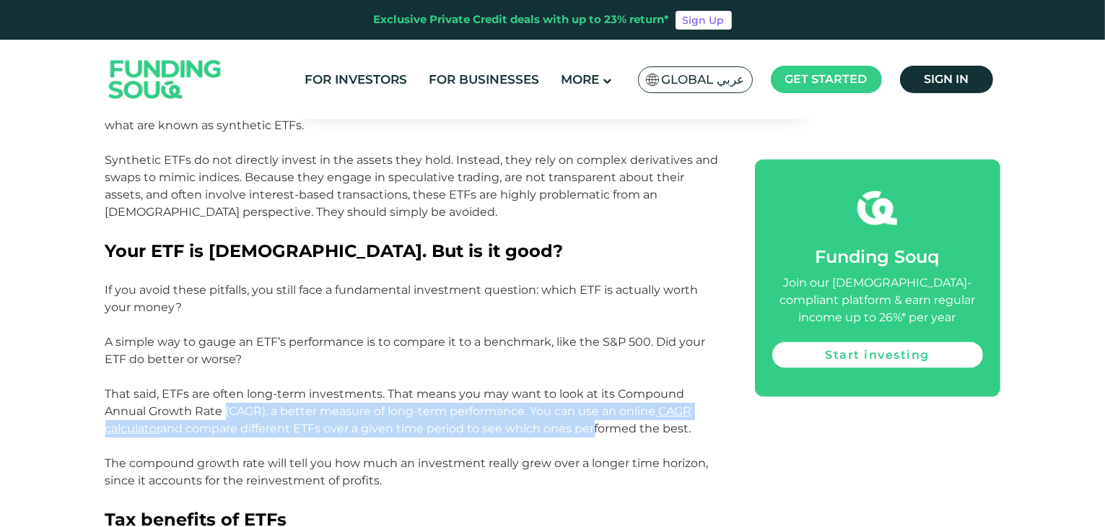
drag, startPoint x: 225, startPoint y: 362, endPoint x: 598, endPoint y: 375, distance: 372.8
click at [598, 387] on span "That said, ETFs are often long-term investments. That means you may want to loo…" at bounding box center [398, 411] width 587 height 48
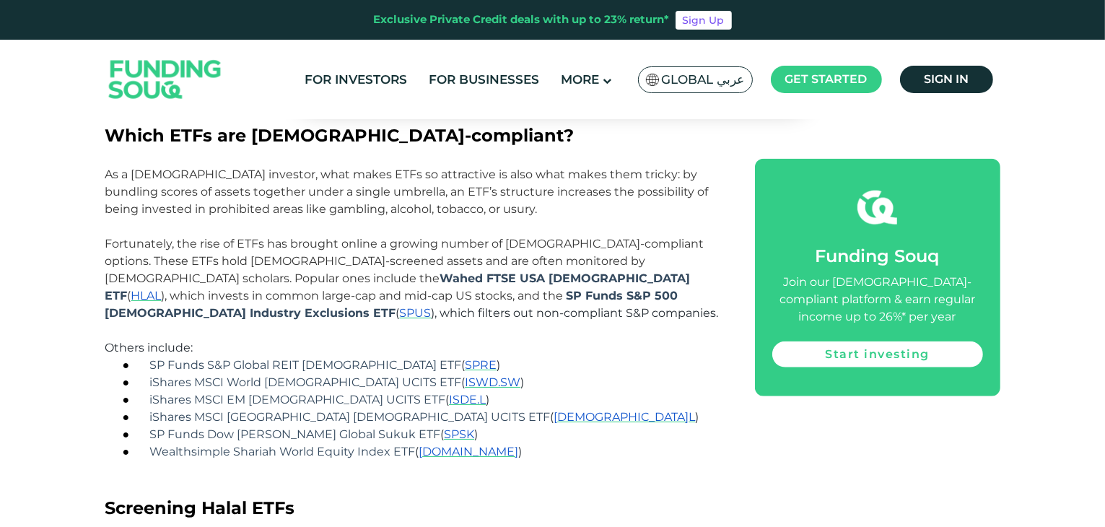
scroll to position [1541, 0]
drag, startPoint x: 407, startPoint y: 324, endPoint x: 374, endPoint y: 327, distance: 33.3
click at [374, 355] on p "● SP Funds S&P Global REIT [DEMOGRAPHIC_DATA] ETF ( SPRE )" at bounding box center [431, 363] width 583 height 17
copy p "SPRE )"
drag, startPoint x: 274, startPoint y: 257, endPoint x: 238, endPoint y: 259, distance: 36.9
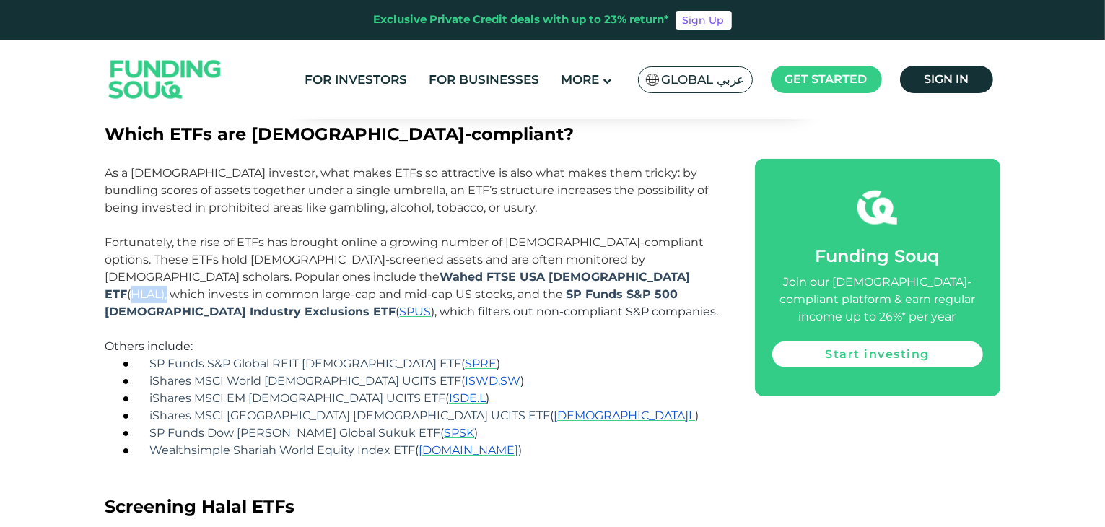
click at [238, 259] on span "Fortunately, the rise of ETFs has brought online a growing number of [DEMOGRAPH…" at bounding box center [412, 276] width 614 height 83
copy span "HLAL ),"
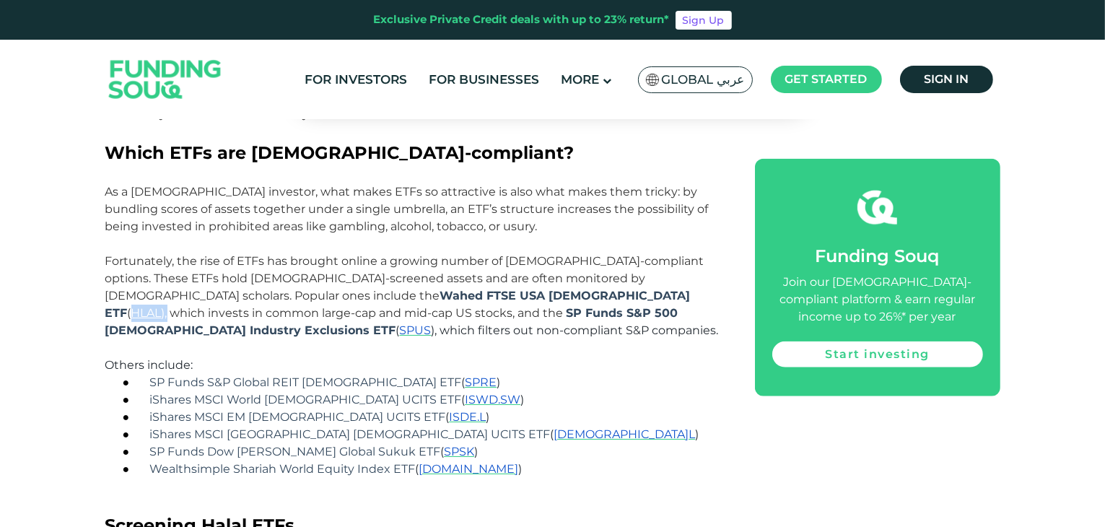
scroll to position [1522, 0]
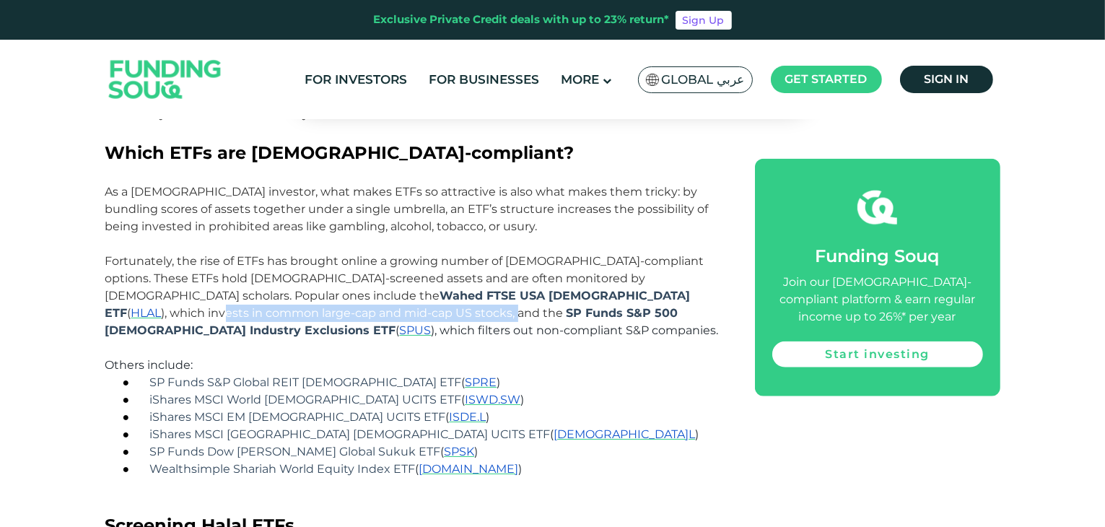
drag, startPoint x: 336, startPoint y: 284, endPoint x: 625, endPoint y: 276, distance: 289.7
click at [625, 276] on span "Fortunately, the rise of ETFs has brought online a growing number of [DEMOGRAPH…" at bounding box center [412, 295] width 614 height 83
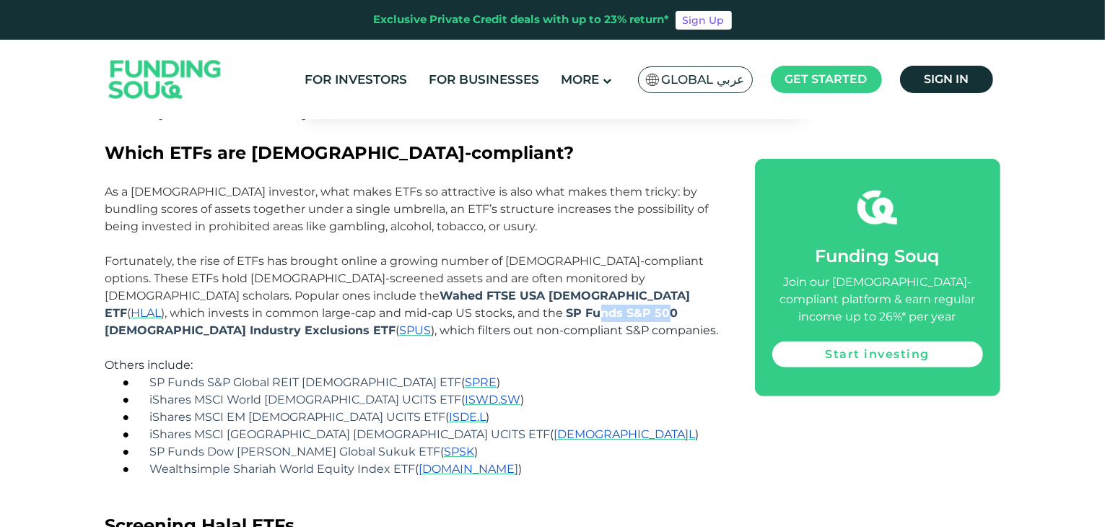
drag, startPoint x: 122, startPoint y: 297, endPoint x: 189, endPoint y: 292, distance: 67.3
click at [189, 306] on span "Funds S&P 500 [DEMOGRAPHIC_DATA] Industry Exclusions ETF" at bounding box center [391, 321] width 573 height 31
drag, startPoint x: 207, startPoint y: 293, endPoint x: 369, endPoint y: 289, distance: 162.5
click at [369, 306] on span "Funds S&P 500 [DEMOGRAPHIC_DATA] Industry Exclusions ETF" at bounding box center [391, 321] width 573 height 31
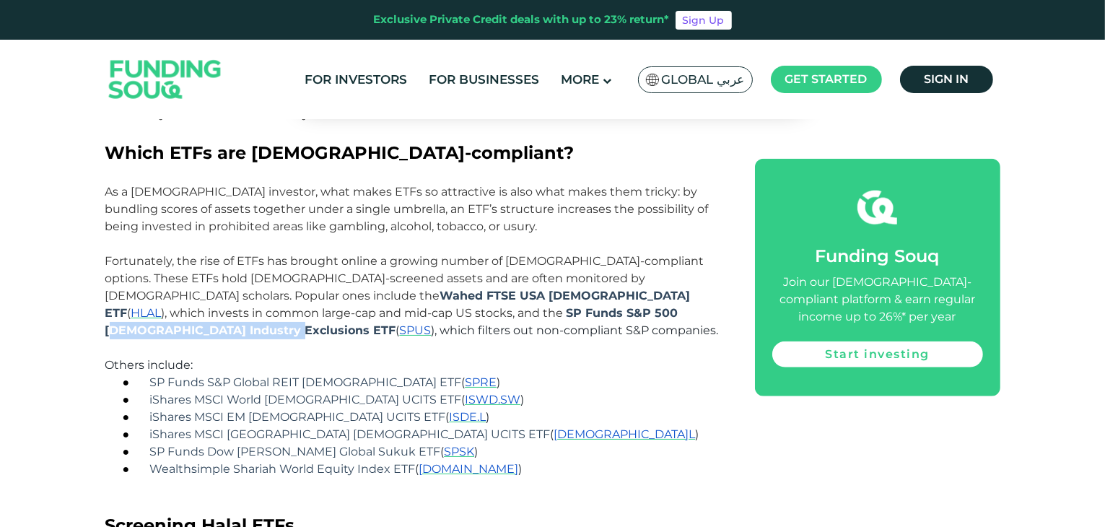
click at [369, 306] on span "Funds S&P 500 [DEMOGRAPHIC_DATA] Industry Exclusions ETF" at bounding box center [391, 321] width 573 height 31
click at [162, 306] on span "HLAL" at bounding box center [146, 313] width 30 height 14
click at [400, 323] on span "SPUS" at bounding box center [416, 330] width 32 height 14
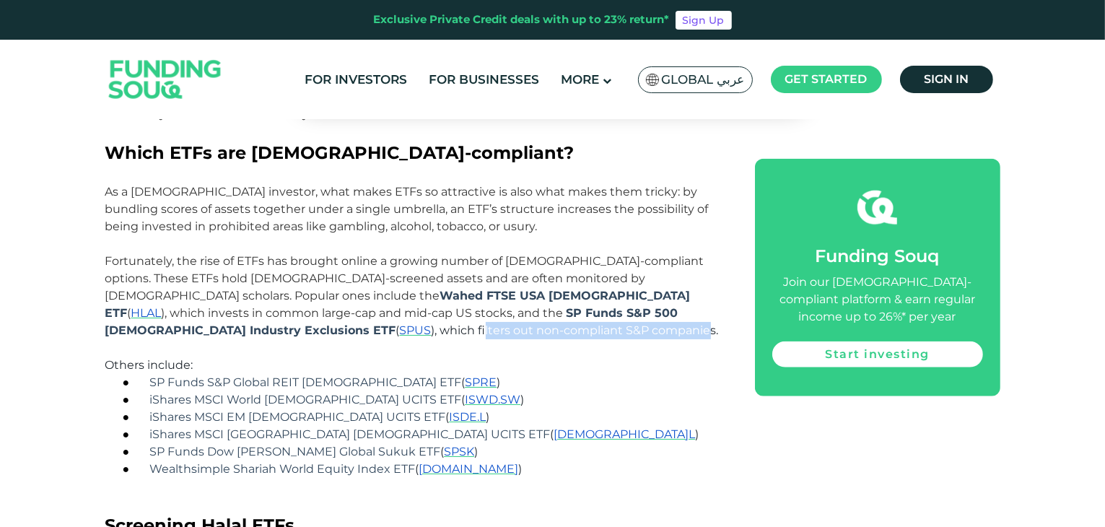
drag, startPoint x: 478, startPoint y: 295, endPoint x: 703, endPoint y: 301, distance: 224.6
click at [703, 323] on span "), which filters out non-compliant S&P companies." at bounding box center [575, 330] width 287 height 14
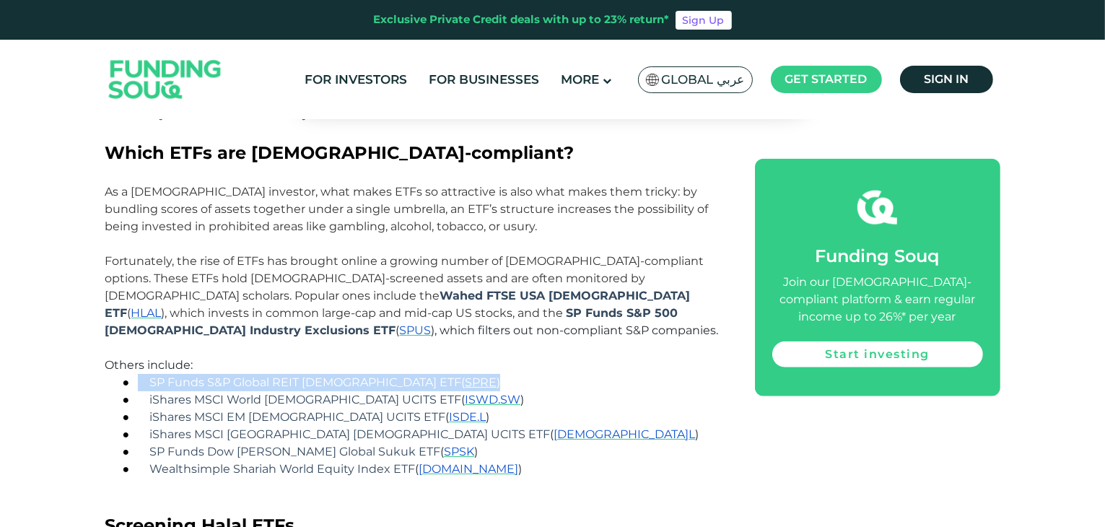
click at [565, 374] on p "● SP Funds S&P Global REIT [DEMOGRAPHIC_DATA] ETF ( SPRE )" at bounding box center [431, 382] width 583 height 17
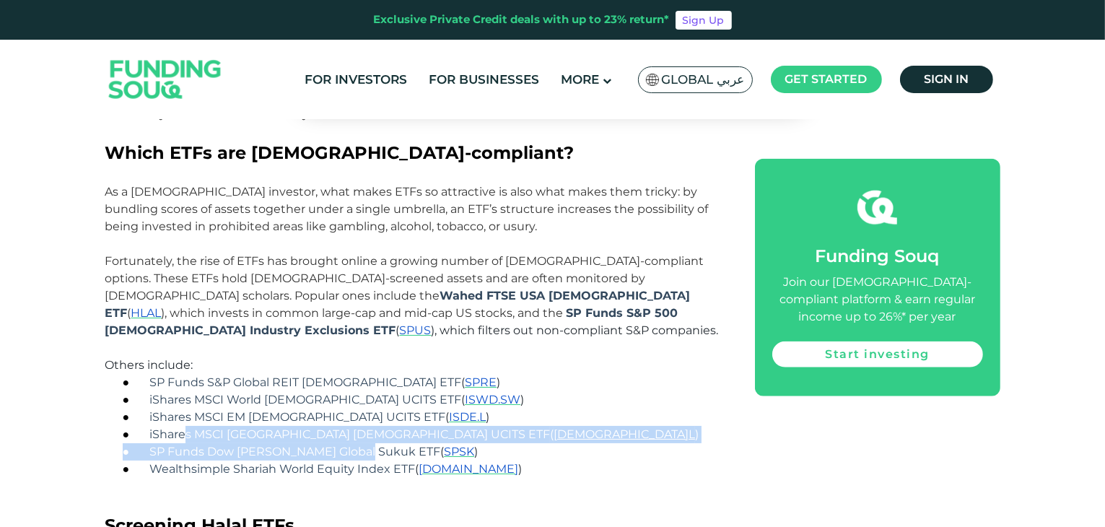
drag, startPoint x: 188, startPoint y: 404, endPoint x: 361, endPoint y: 413, distance: 173.5
click at [361, 413] on div "● SP Funds S&P Global REIT [DEMOGRAPHIC_DATA] ETF ( SPRE ) ● iShares MSCI World…" at bounding box center [423, 434] width 600 height 121
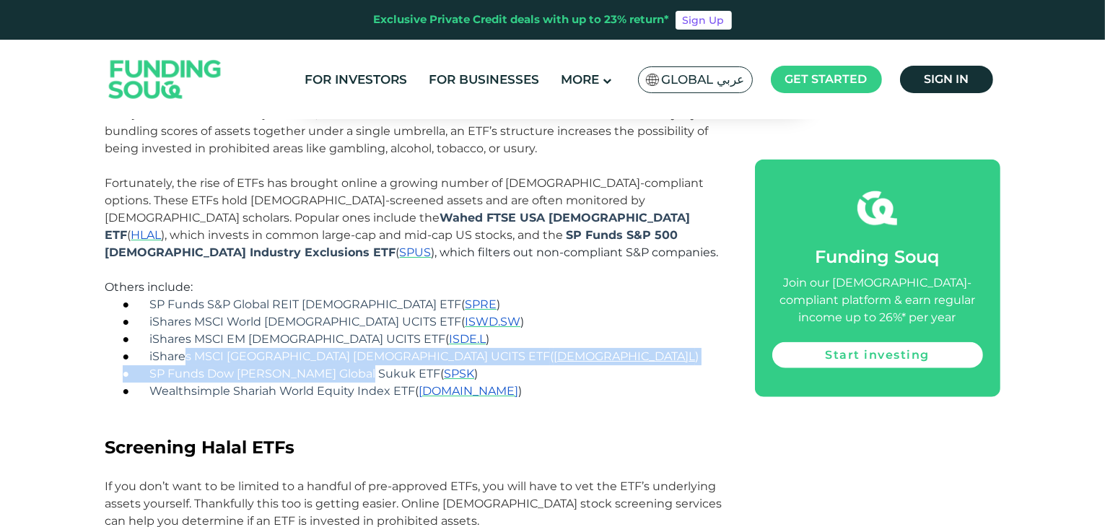
scroll to position [1597, 0]
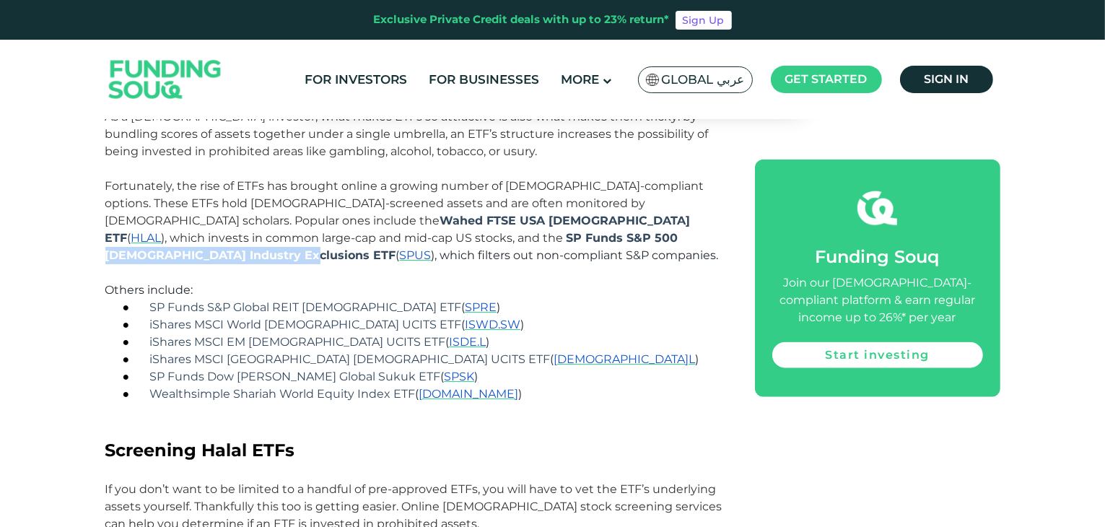
drag, startPoint x: 200, startPoint y: 220, endPoint x: 381, endPoint y: 217, distance: 181.2
click at [381, 231] on span "Funds S&P 500 [DEMOGRAPHIC_DATA] Industry Exclusions ETF" at bounding box center [391, 246] width 573 height 31
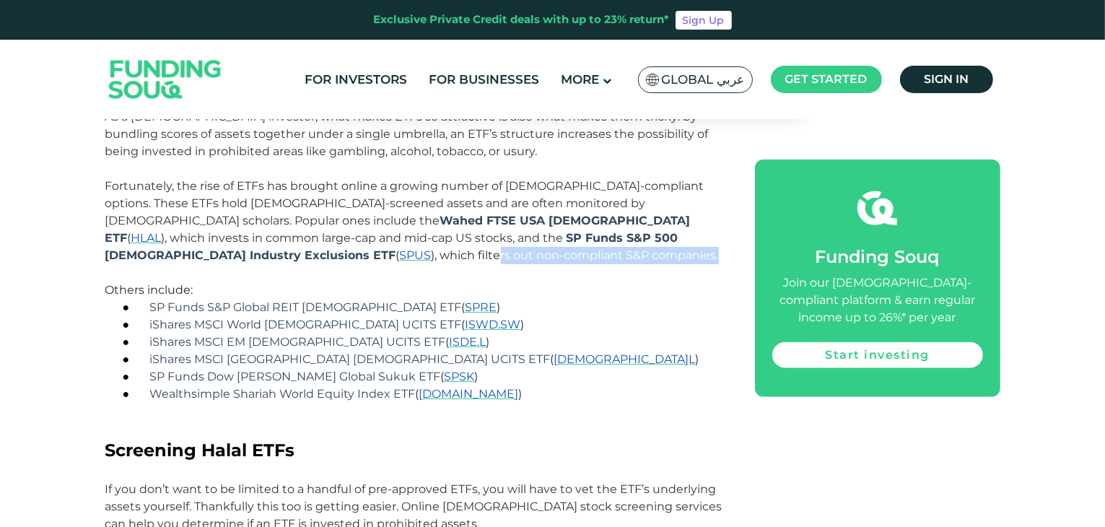
drag, startPoint x: 491, startPoint y: 217, endPoint x: 709, endPoint y: 217, distance: 218.1
click at [709, 248] on span "), which filters out non-compliant S&P companies." at bounding box center [575, 255] width 287 height 14
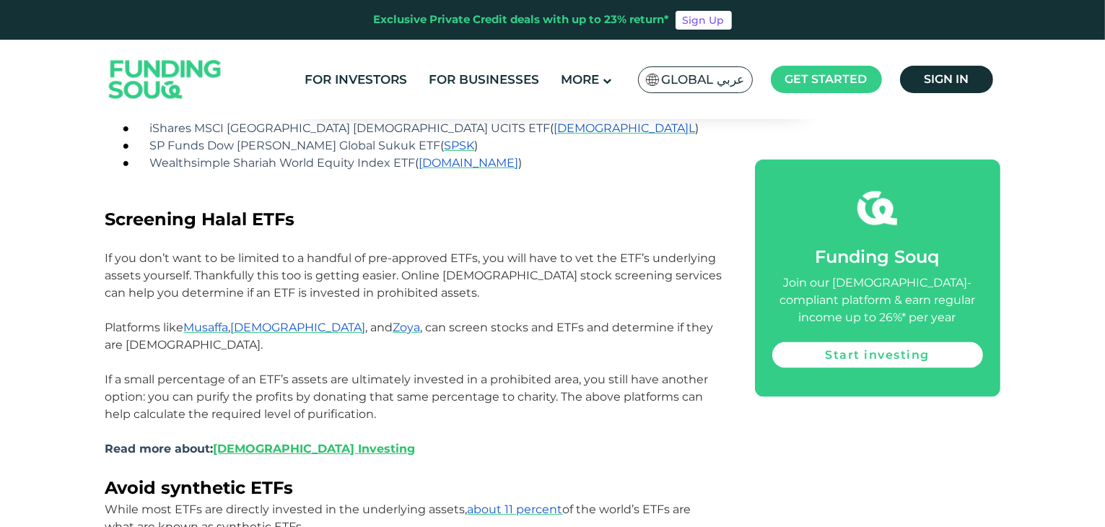
scroll to position [1828, 0]
